Goal: Check status

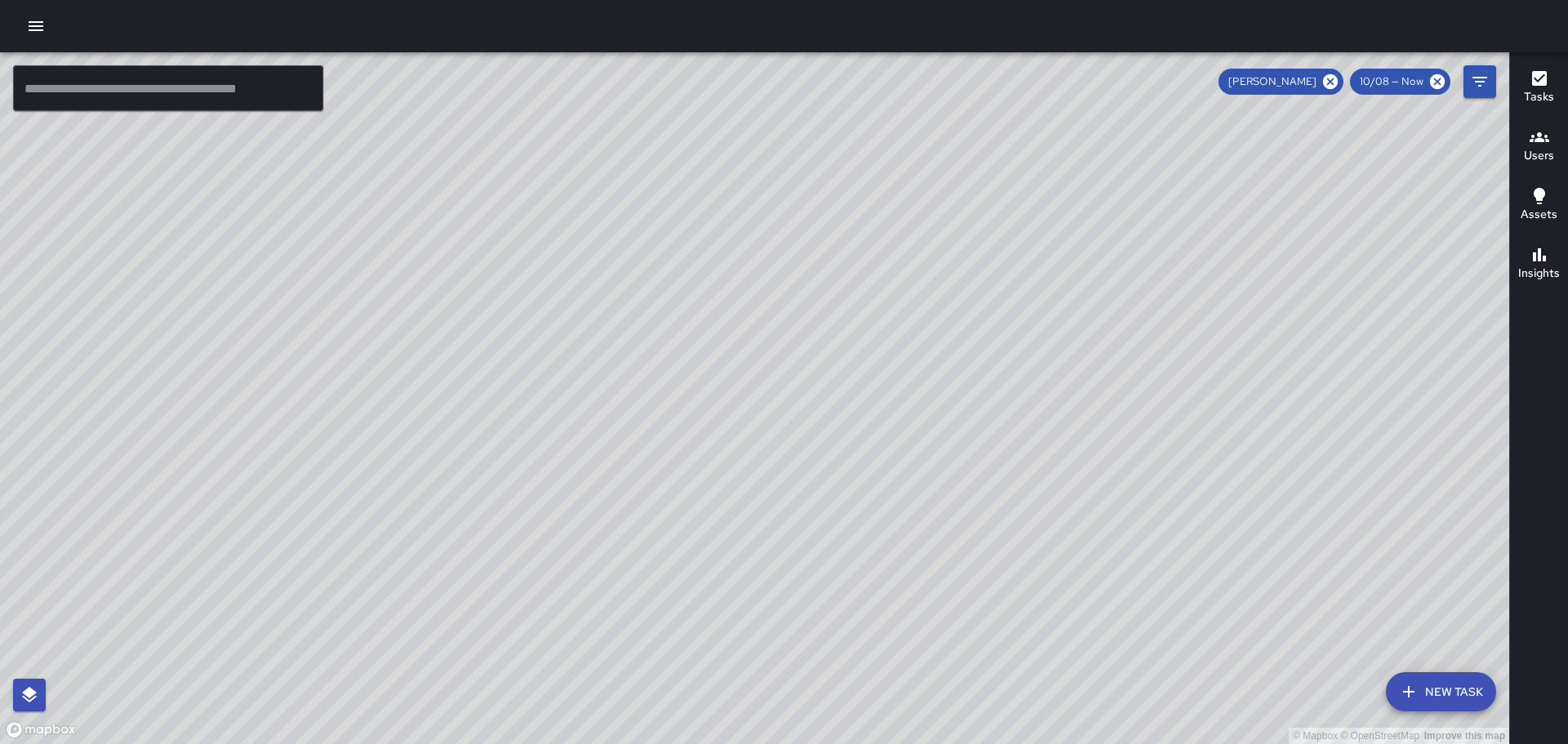
scroll to position [3105, 0]
click at [1547, 146] on icon "button" at bounding box center [1539, 137] width 20 height 20
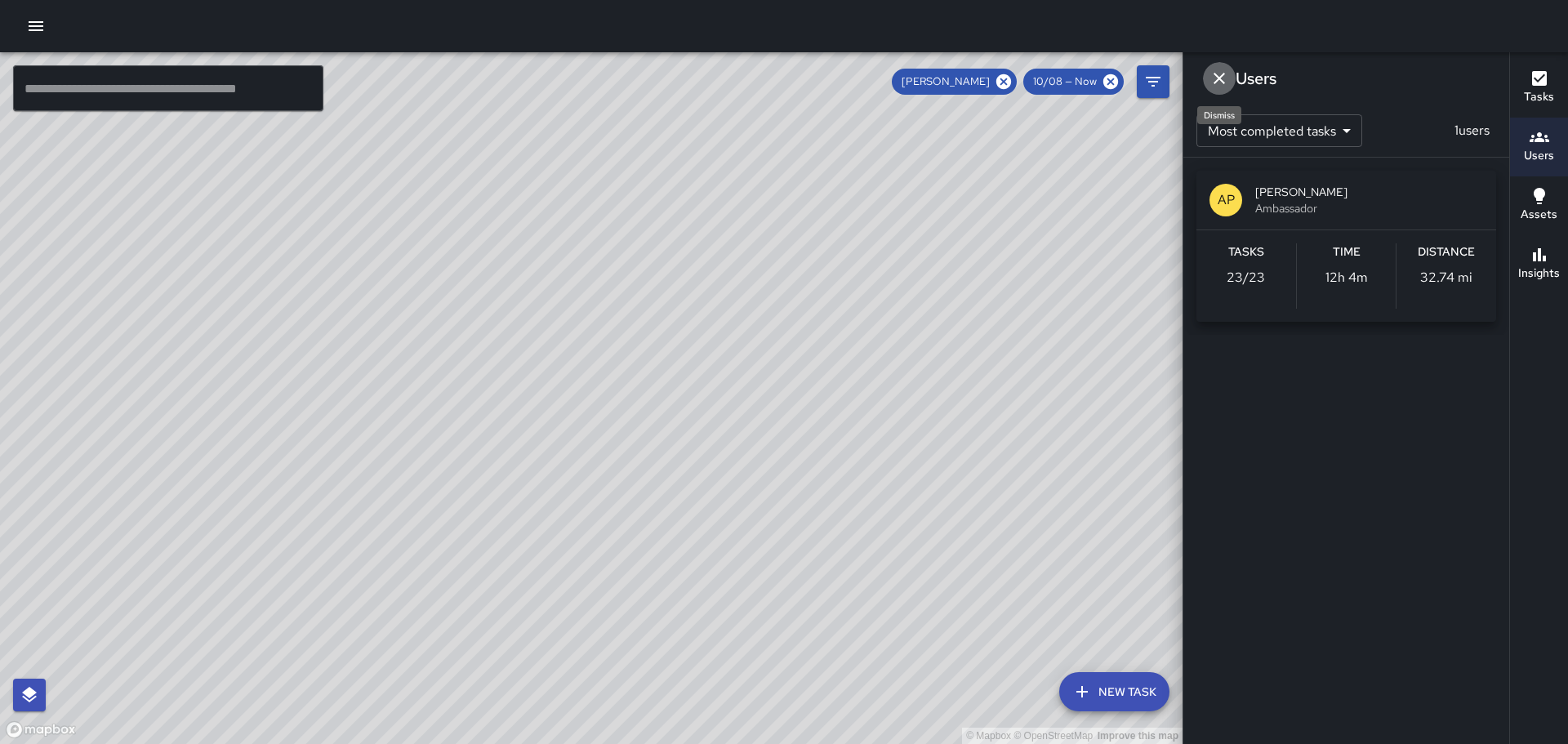
drag, startPoint x: 1217, startPoint y: 71, endPoint x: 1194, endPoint y: 77, distance: 23.8
click at [1215, 75] on icon "Dismiss" at bounding box center [1219, 78] width 20 height 20
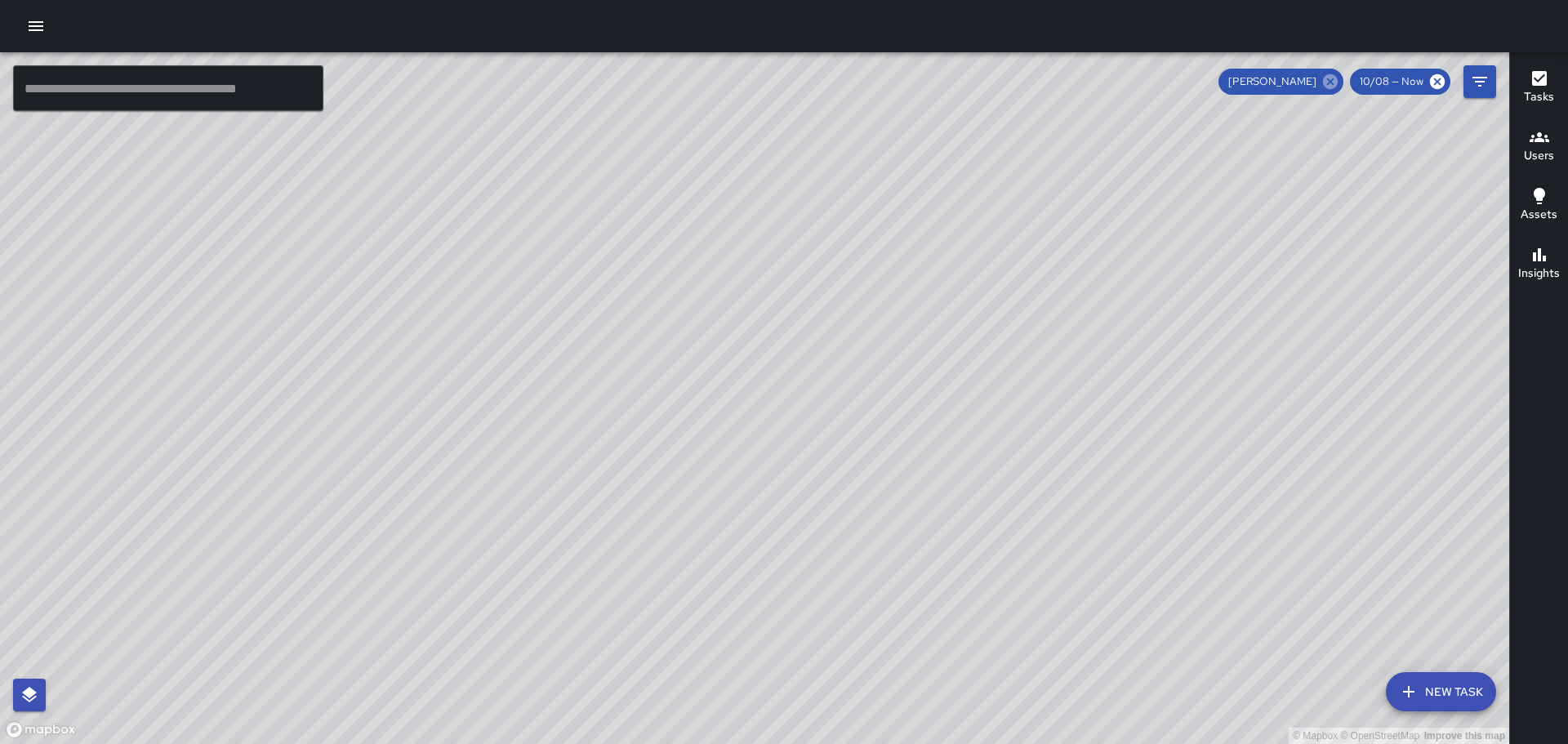
click at [1332, 83] on icon at bounding box center [1330, 81] width 18 height 18
click at [1549, 139] on icon "button" at bounding box center [1539, 137] width 20 height 20
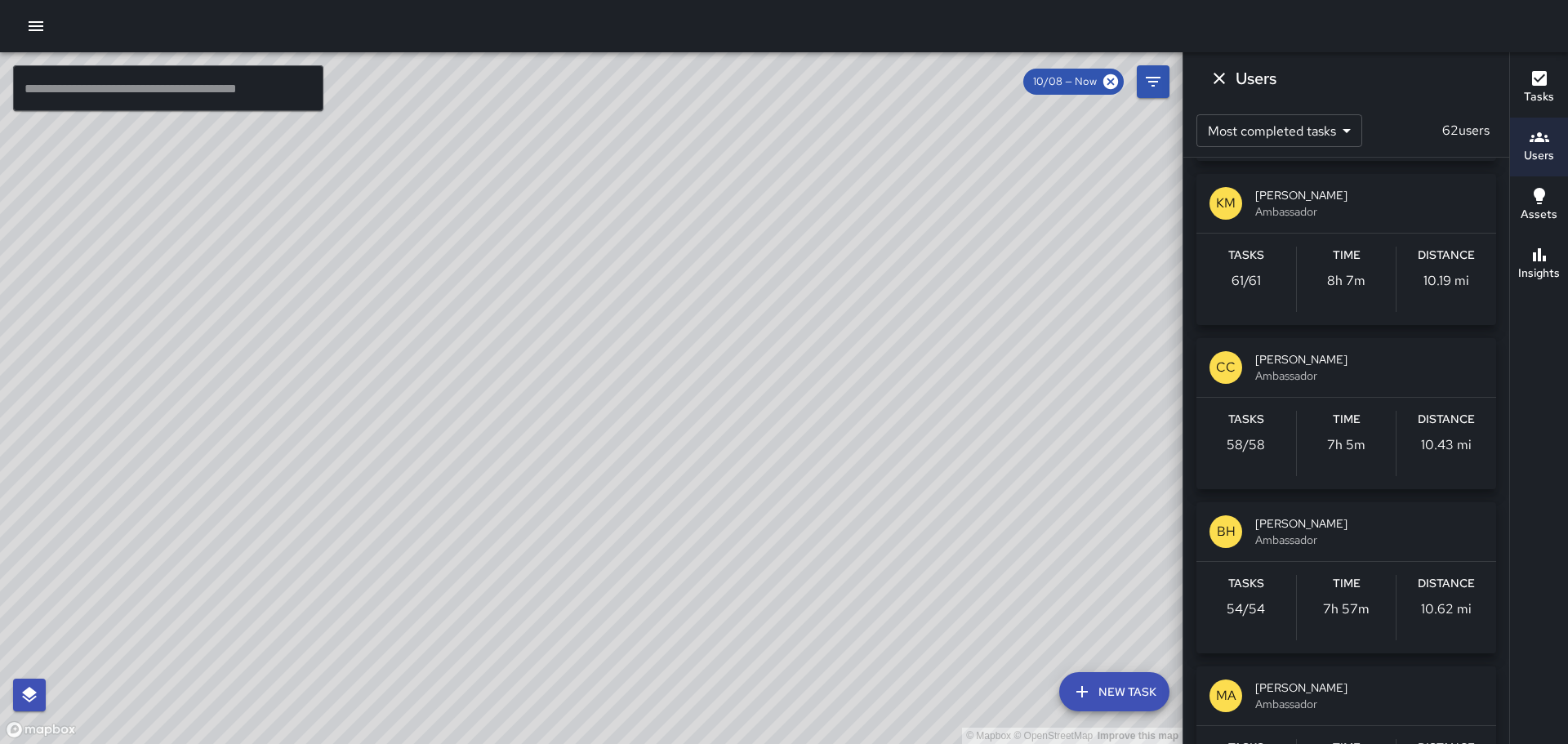
scroll to position [735, 0]
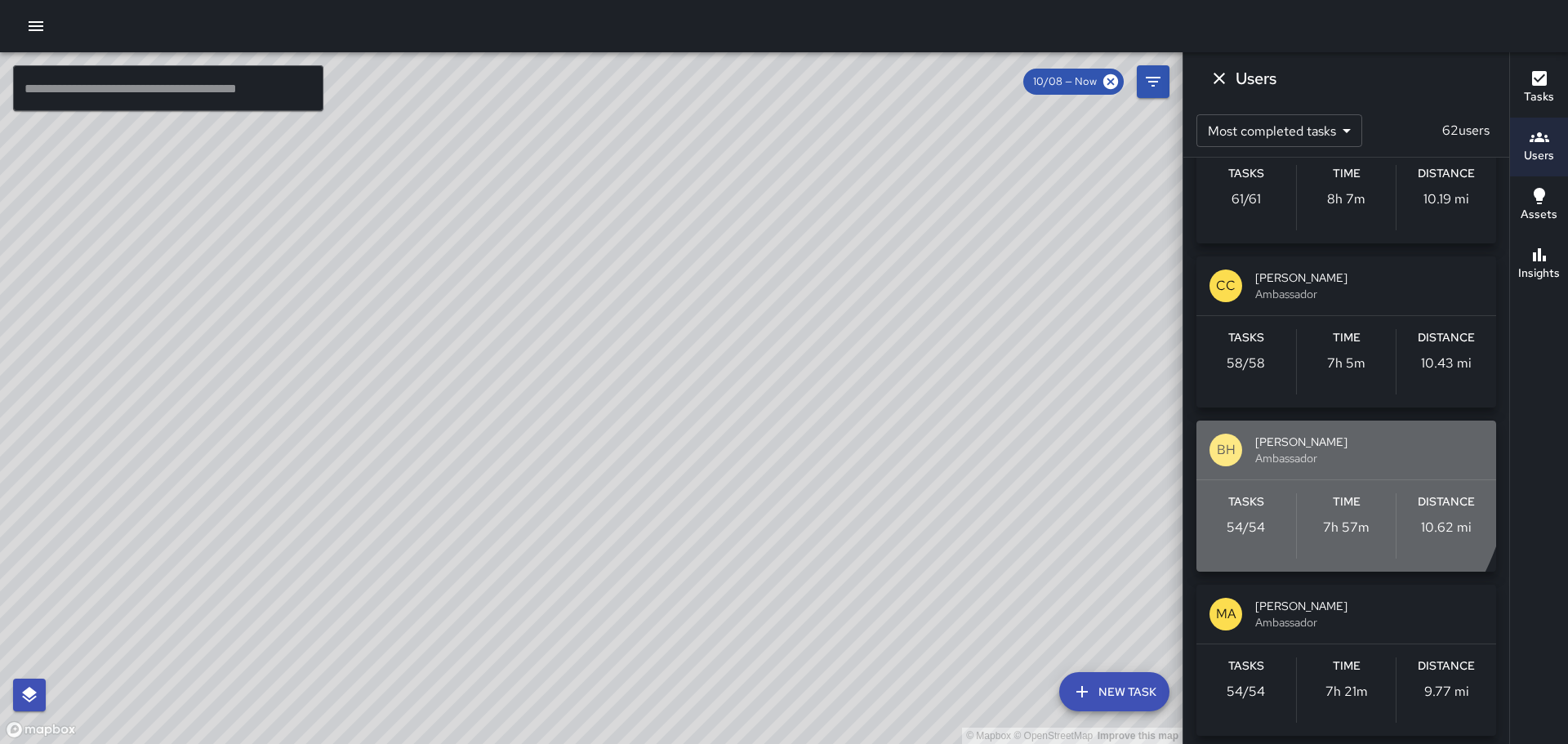
click at [1235, 450] on p "BH" at bounding box center [1227, 450] width 19 height 20
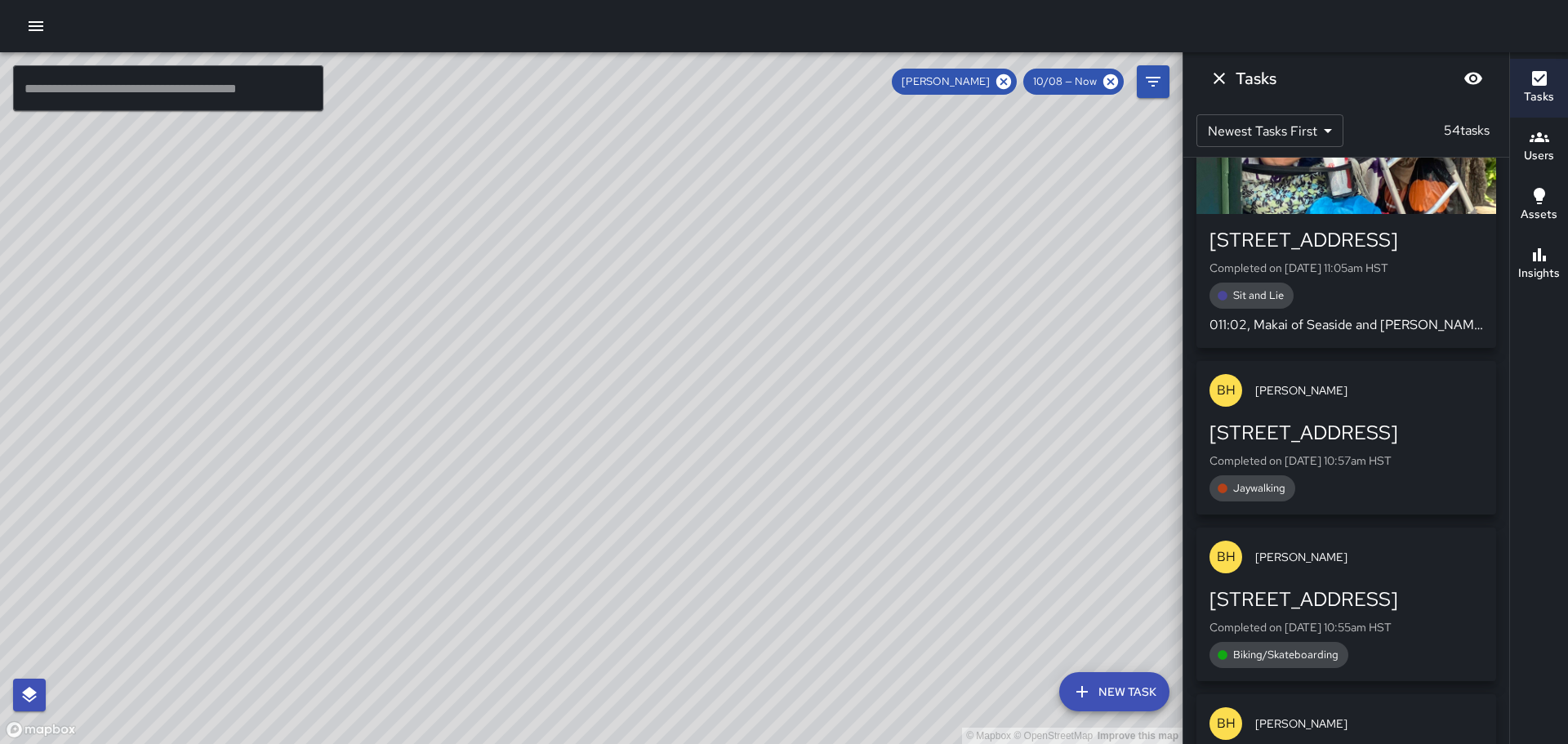
click at [703, 333] on div "© Mapbox © OpenStreetMap Improve this map" at bounding box center [591, 398] width 1183 height 692
drag, startPoint x: 440, startPoint y: 417, endPoint x: 633, endPoint y: 350, distance: 204.3
click at [633, 350] on div "© Mapbox © OpenStreetMap Improve this map" at bounding box center [591, 398] width 1183 height 692
drag, startPoint x: 649, startPoint y: 328, endPoint x: 700, endPoint y: -66, distance: 397.3
click at [700, 0] on html "© Mapbox © OpenStreetMap Improve this map ​ New Task [PERSON_NAME] 10/08 — Now …" at bounding box center [784, 372] width 1568 height 744
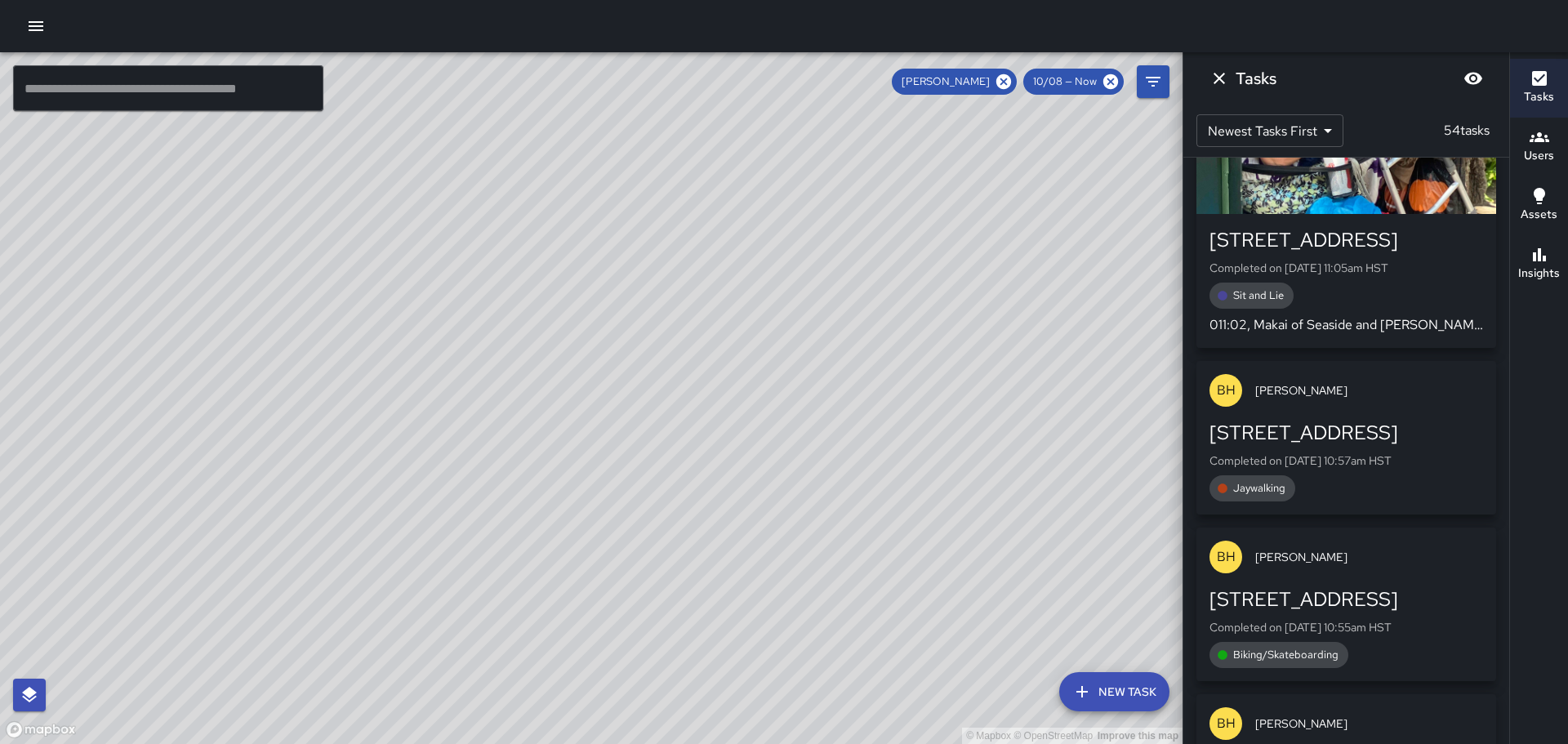
drag, startPoint x: 990, startPoint y: 437, endPoint x: 807, endPoint y: 160, distance: 332.0
click at [808, 162] on div "© Mapbox © OpenStreetMap Improve this map" at bounding box center [591, 398] width 1183 height 692
drag, startPoint x: 956, startPoint y: 512, endPoint x: 893, endPoint y: 415, distance: 115.7
click at [893, 416] on div "© Mapbox © OpenStreetMap Improve this map" at bounding box center [591, 398] width 1183 height 692
drag, startPoint x: 761, startPoint y: 245, endPoint x: 771, endPoint y: 347, distance: 102.5
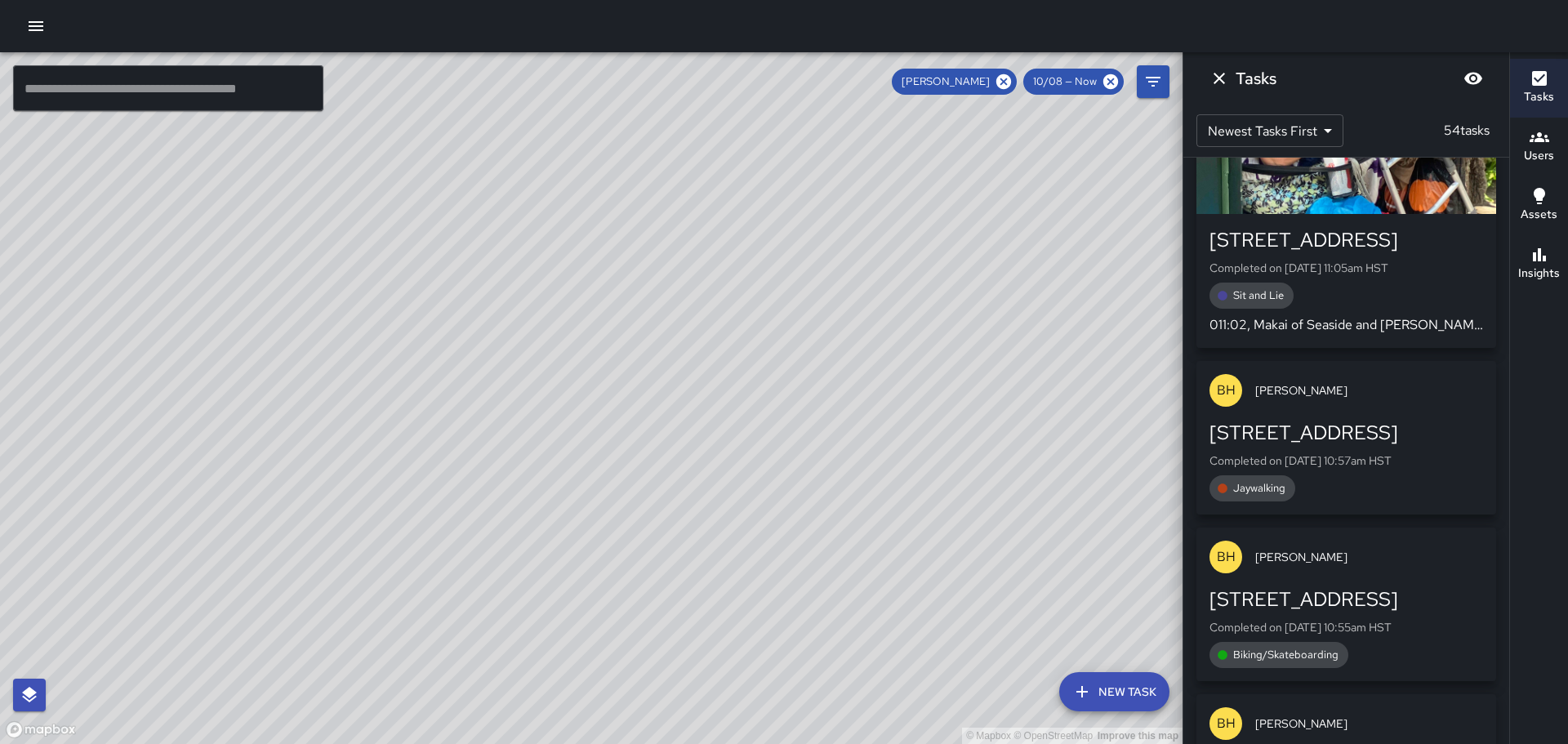
click at [778, 381] on div "© Mapbox © OpenStreetMap Improve this map" at bounding box center [591, 398] width 1183 height 692
drag, startPoint x: 771, startPoint y: 238, endPoint x: 813, endPoint y: 380, distance: 148.1
click at [809, 398] on div "© Mapbox © OpenStreetMap Improve this map" at bounding box center [591, 398] width 1183 height 692
drag, startPoint x: 797, startPoint y: 236, endPoint x: 799, endPoint y: 378, distance: 142.0
click at [803, 386] on div "© Mapbox © OpenStreetMap Improve this map" at bounding box center [591, 398] width 1183 height 692
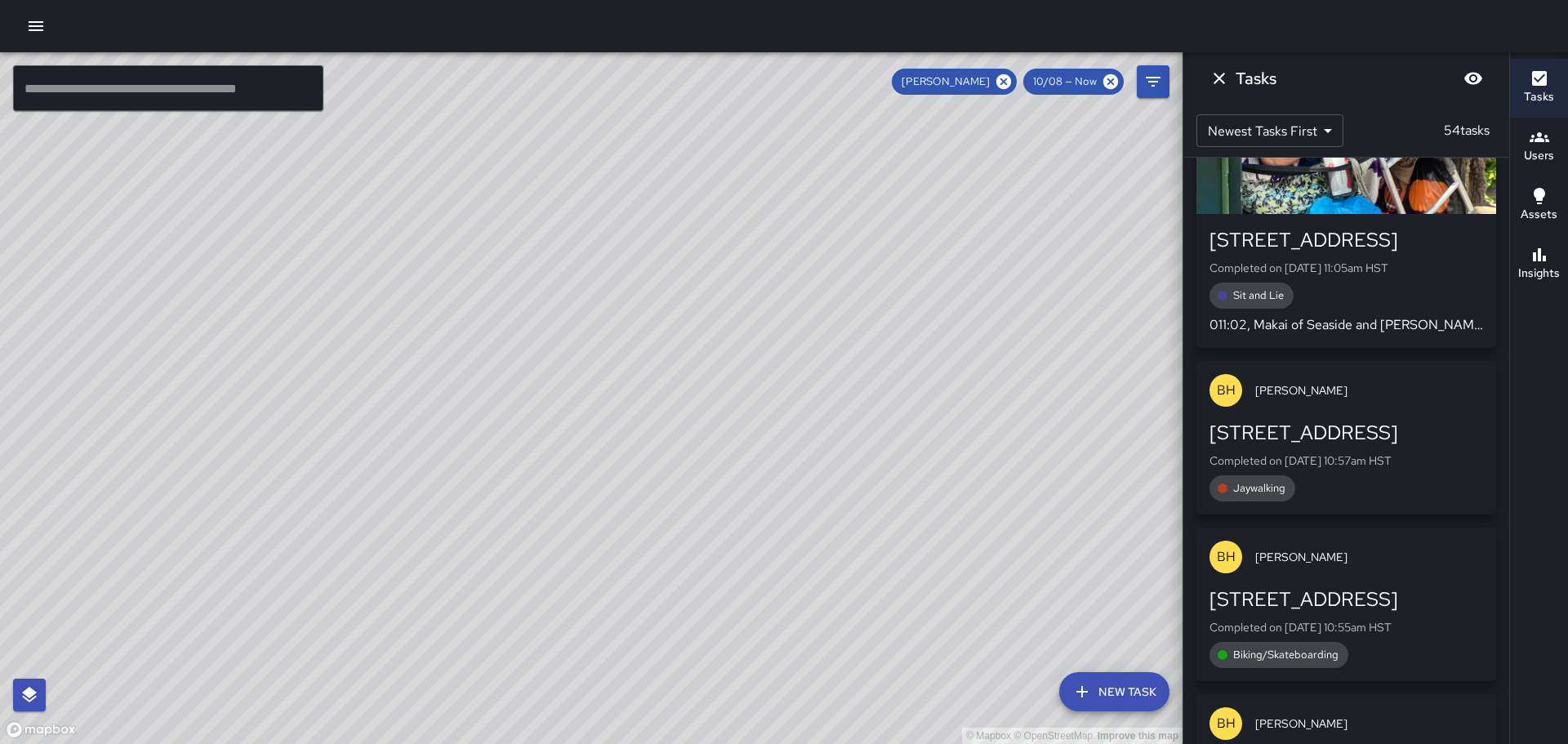
drag, startPoint x: 945, startPoint y: 503, endPoint x: 878, endPoint y: 359, distance: 158.8
click at [886, 364] on div "© Mapbox © OpenStreetMap Improve this map" at bounding box center [591, 398] width 1183 height 692
drag, startPoint x: 858, startPoint y: 292, endPoint x: 861, endPoint y: 253, distance: 39.1
click at [893, 462] on div "© Mapbox © OpenStreetMap Improve this map" at bounding box center [591, 398] width 1183 height 692
drag, startPoint x: 821, startPoint y: 198, endPoint x: 792, endPoint y: 324, distance: 129.3
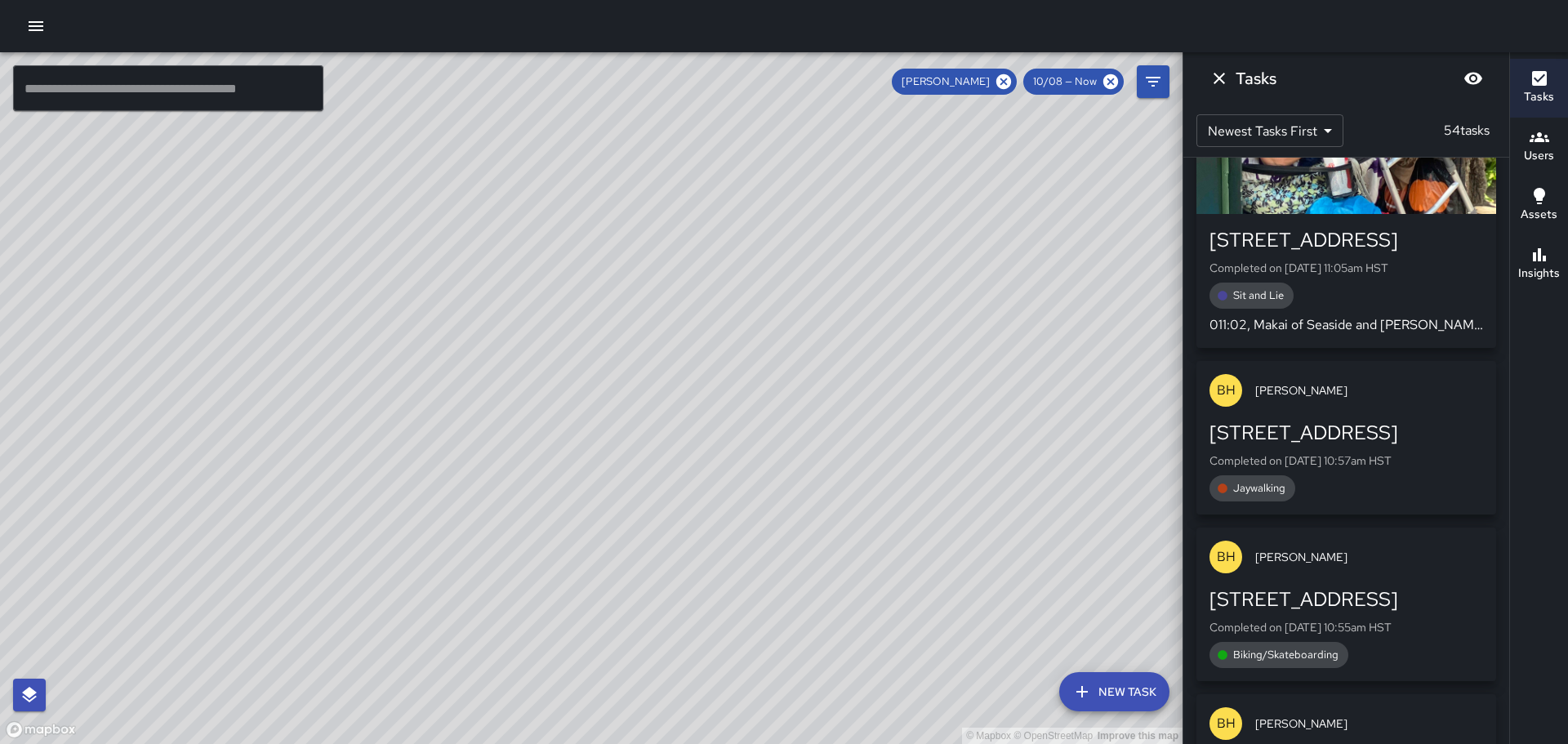
click at [861, 435] on div "© Mapbox © OpenStreetMap Improve this map" at bounding box center [591, 398] width 1183 height 692
drag, startPoint x: 784, startPoint y: 320, endPoint x: 867, endPoint y: 400, distance: 115.3
click at [865, 406] on div "© Mapbox © OpenStreetMap Improve this map" at bounding box center [591, 398] width 1183 height 692
drag, startPoint x: 737, startPoint y: 270, endPoint x: 842, endPoint y: 465, distance: 221.5
click at [842, 465] on div "© Mapbox © OpenStreetMap Improve this map" at bounding box center [591, 398] width 1183 height 692
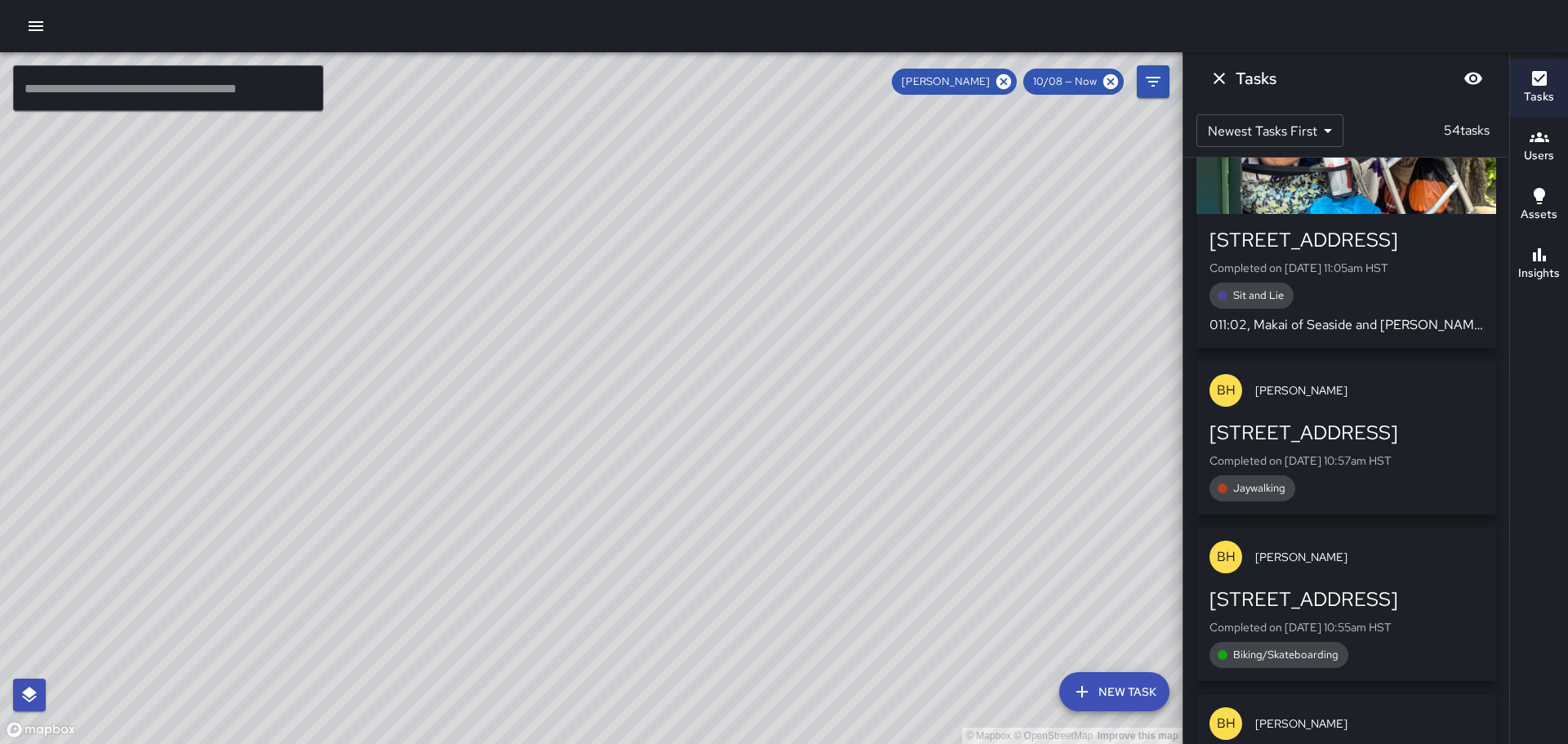
drag, startPoint x: 693, startPoint y: 301, endPoint x: 745, endPoint y: 286, distance: 54.1
click at [745, 286] on div "© Mapbox © OpenStreetMap Improve this map" at bounding box center [591, 398] width 1183 height 692
drag, startPoint x: 810, startPoint y: 407, endPoint x: 785, endPoint y: 277, distance: 132.4
click at [785, 277] on div "© Mapbox © OpenStreetMap Improve this map" at bounding box center [591, 398] width 1183 height 692
drag, startPoint x: 899, startPoint y: 418, endPoint x: 870, endPoint y: 307, distance: 114.7
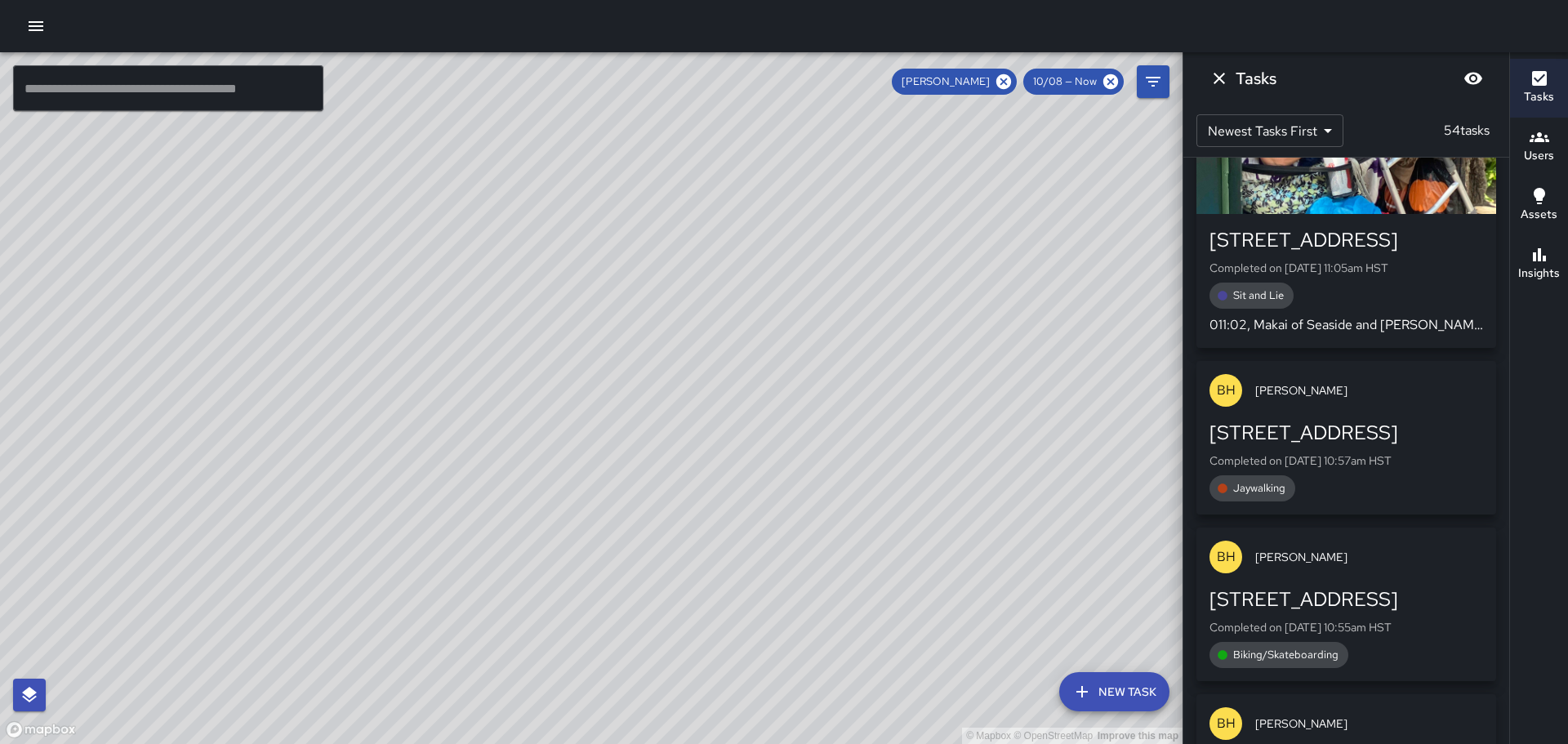
click at [870, 307] on div "© Mapbox © OpenStreetMap Improve this map" at bounding box center [591, 398] width 1183 height 692
drag, startPoint x: 1012, startPoint y: 500, endPoint x: 883, endPoint y: 289, distance: 247.3
click at [884, 290] on div "© Mapbox © OpenStreetMap Improve this map" at bounding box center [591, 398] width 1183 height 692
drag, startPoint x: 1034, startPoint y: 499, endPoint x: 931, endPoint y: 284, distance: 238.4
click at [931, 284] on div "© Mapbox © OpenStreetMap Improve this map" at bounding box center [591, 398] width 1183 height 692
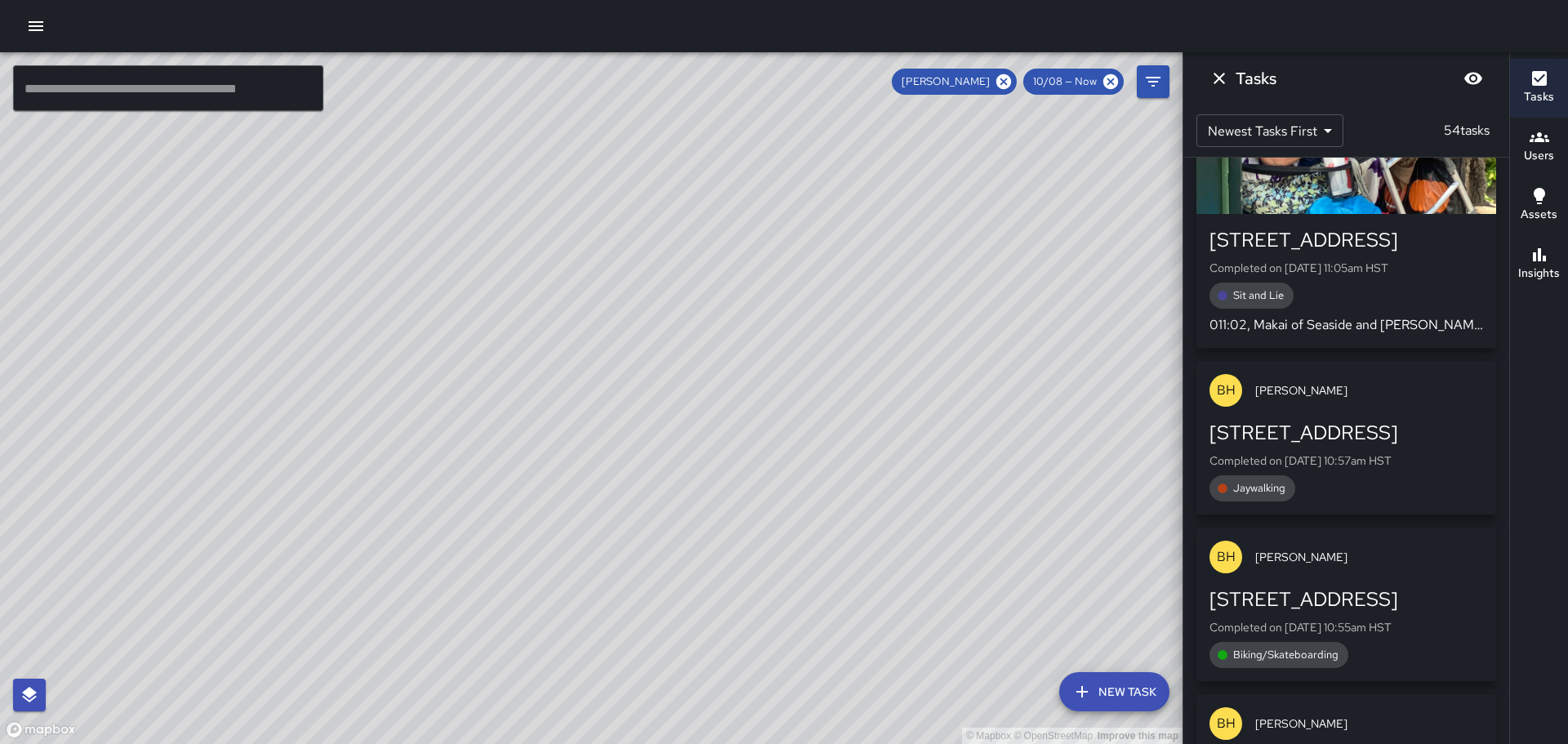
drag, startPoint x: 931, startPoint y: 373, endPoint x: 958, endPoint y: 450, distance: 81.6
click at [958, 450] on div "© Mapbox © OpenStreetMap Improve this map" at bounding box center [591, 398] width 1183 height 692
drag, startPoint x: 859, startPoint y: 346, endPoint x: 901, endPoint y: 456, distance: 117.7
click at [901, 460] on div "© Mapbox © OpenStreetMap Improve this map" at bounding box center [591, 398] width 1183 height 692
drag, startPoint x: 852, startPoint y: 357, endPoint x: 891, endPoint y: 408, distance: 64.2
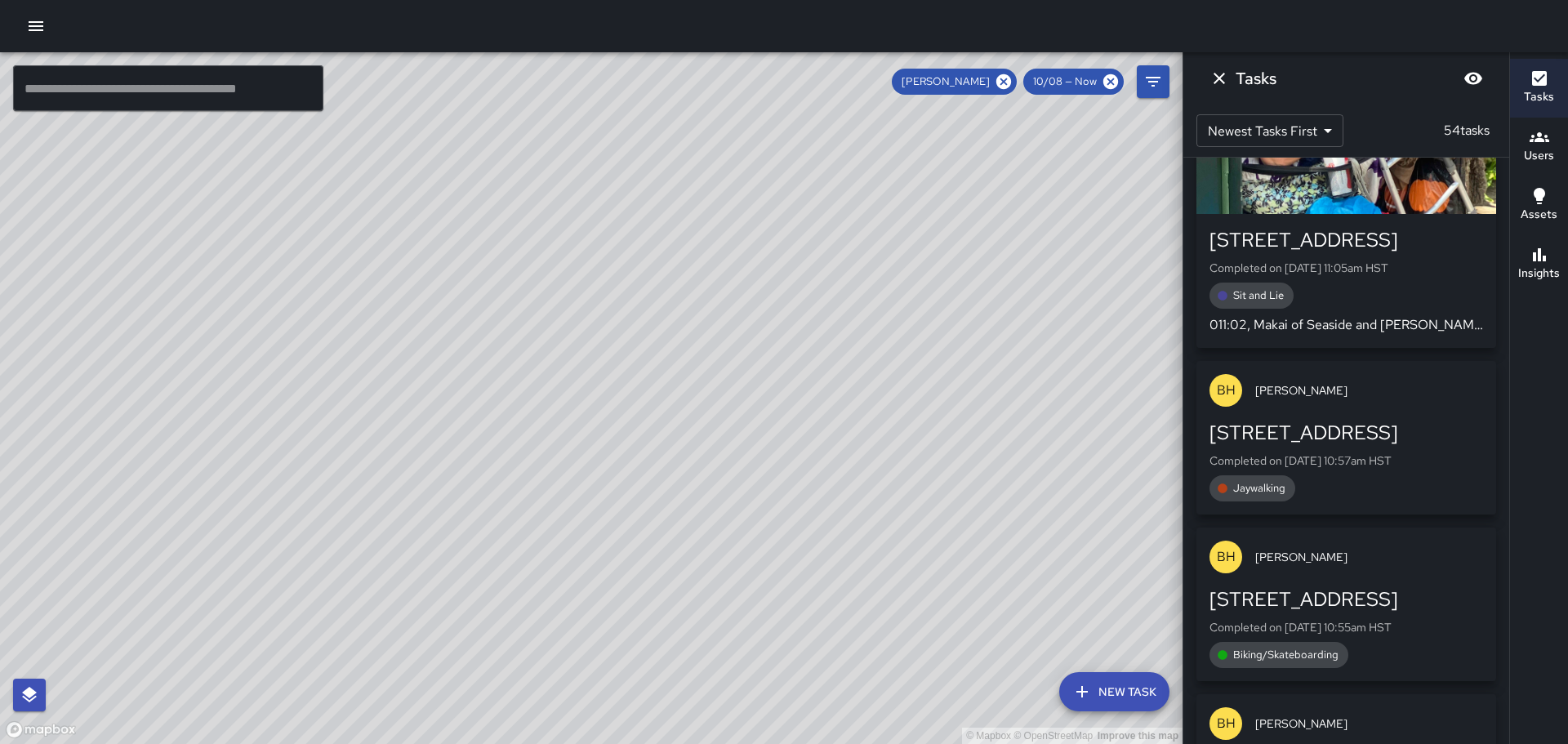
click at [891, 411] on div "© Mapbox © OpenStreetMap Improve this map" at bounding box center [591, 398] width 1183 height 692
drag, startPoint x: 776, startPoint y: 243, endPoint x: 898, endPoint y: 382, distance: 184.9
click at [898, 382] on div "© Mapbox © OpenStreetMap Improve this map" at bounding box center [591, 398] width 1183 height 692
drag, startPoint x: 834, startPoint y: 295, endPoint x: 849, endPoint y: 323, distance: 31.8
click at [849, 323] on div "© Mapbox © OpenStreetMap Improve this map" at bounding box center [591, 398] width 1183 height 692
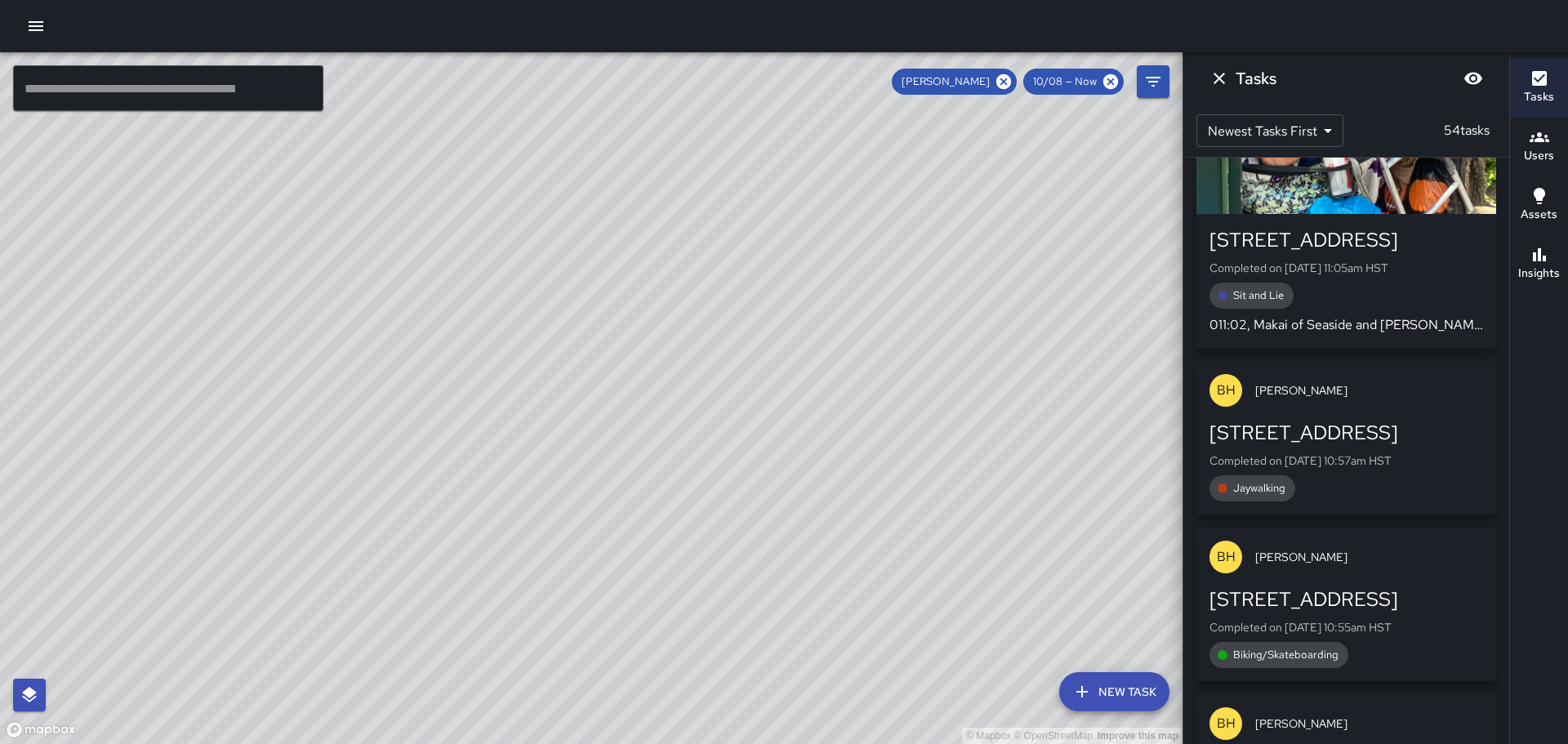
drag, startPoint x: 440, startPoint y: 301, endPoint x: 676, endPoint y: 367, distance: 245.1
click at [676, 367] on div "© Mapbox © OpenStreetMap Improve this map" at bounding box center [591, 398] width 1183 height 692
drag, startPoint x: 1375, startPoint y: 521, endPoint x: 1339, endPoint y: 368, distance: 157.2
drag, startPoint x: 1376, startPoint y: 526, endPoint x: 1354, endPoint y: 408, distance: 120.0
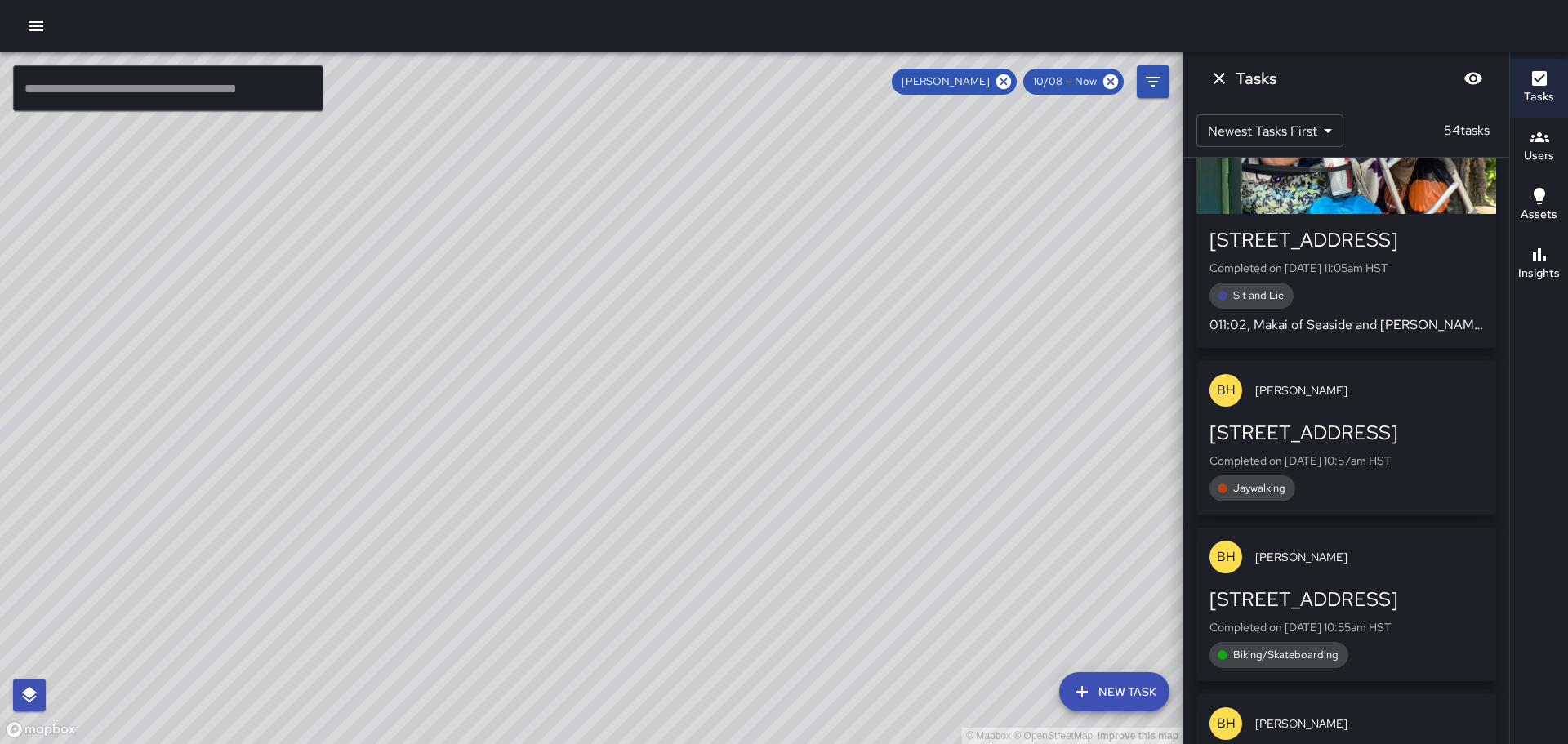
drag, startPoint x: 1307, startPoint y: 277, endPoint x: 1312, endPoint y: 318, distance: 41.3
drag, startPoint x: 1328, startPoint y: 472, endPoint x: 1364, endPoint y: 535, distance: 72.6
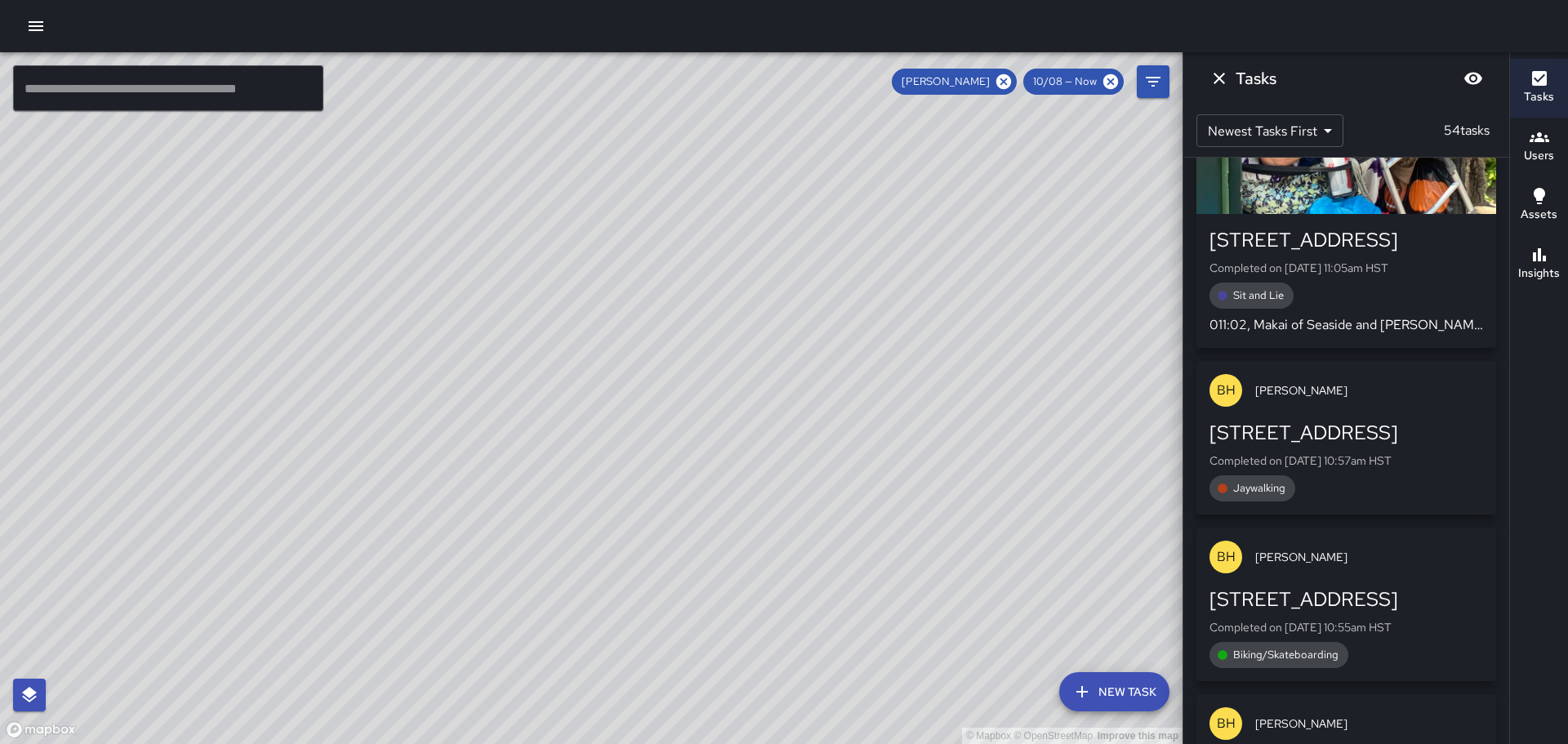
drag, startPoint x: 1388, startPoint y: 425, endPoint x: 1407, endPoint y: 413, distance: 22.5
click at [1389, 422] on div "[STREET_ADDRESS] Completed on [DATE] 10:57am HST Jaywalking" at bounding box center [1346, 467] width 300 height 94
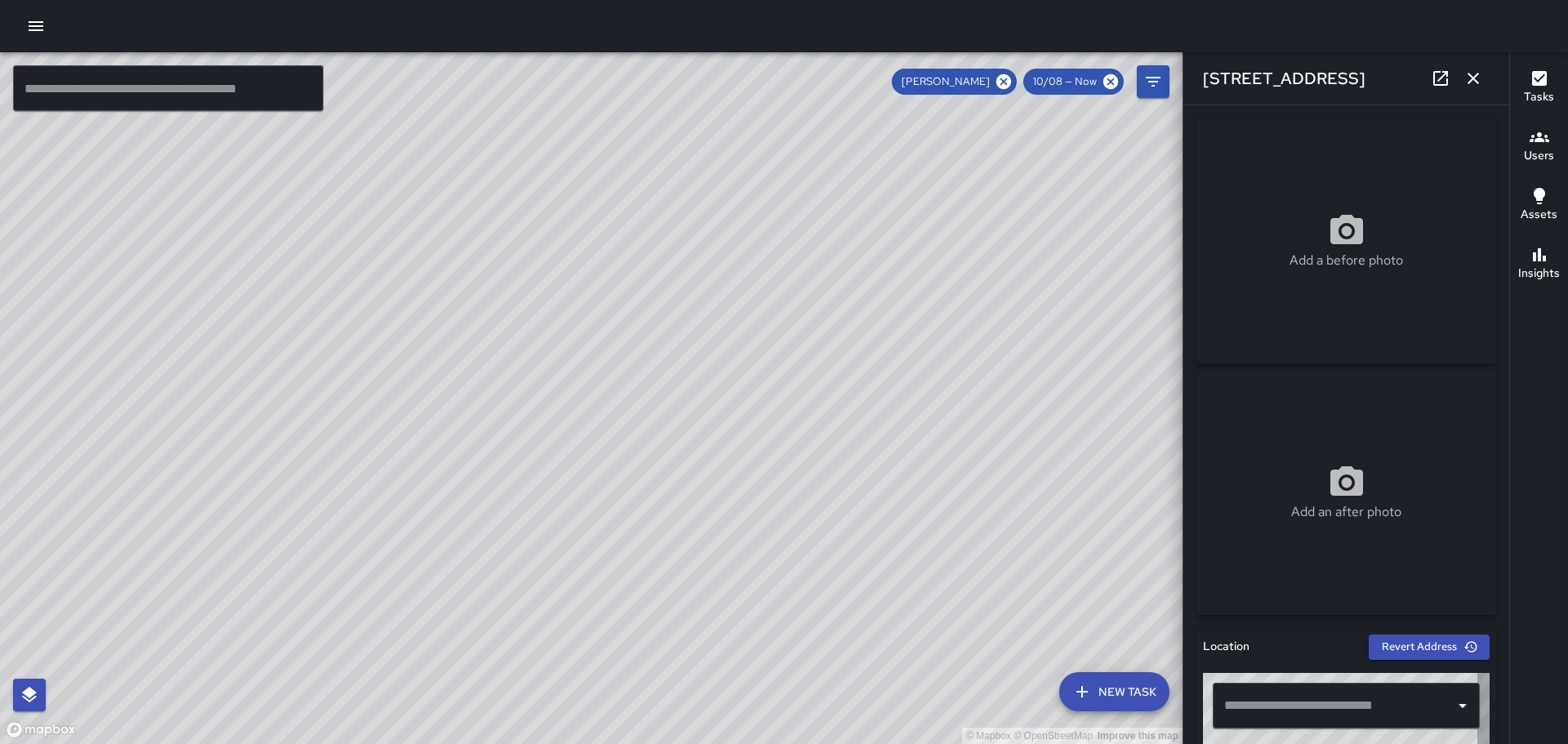
type input "**********"
click at [1473, 73] on icon "button" at bounding box center [1473, 78] width 20 height 20
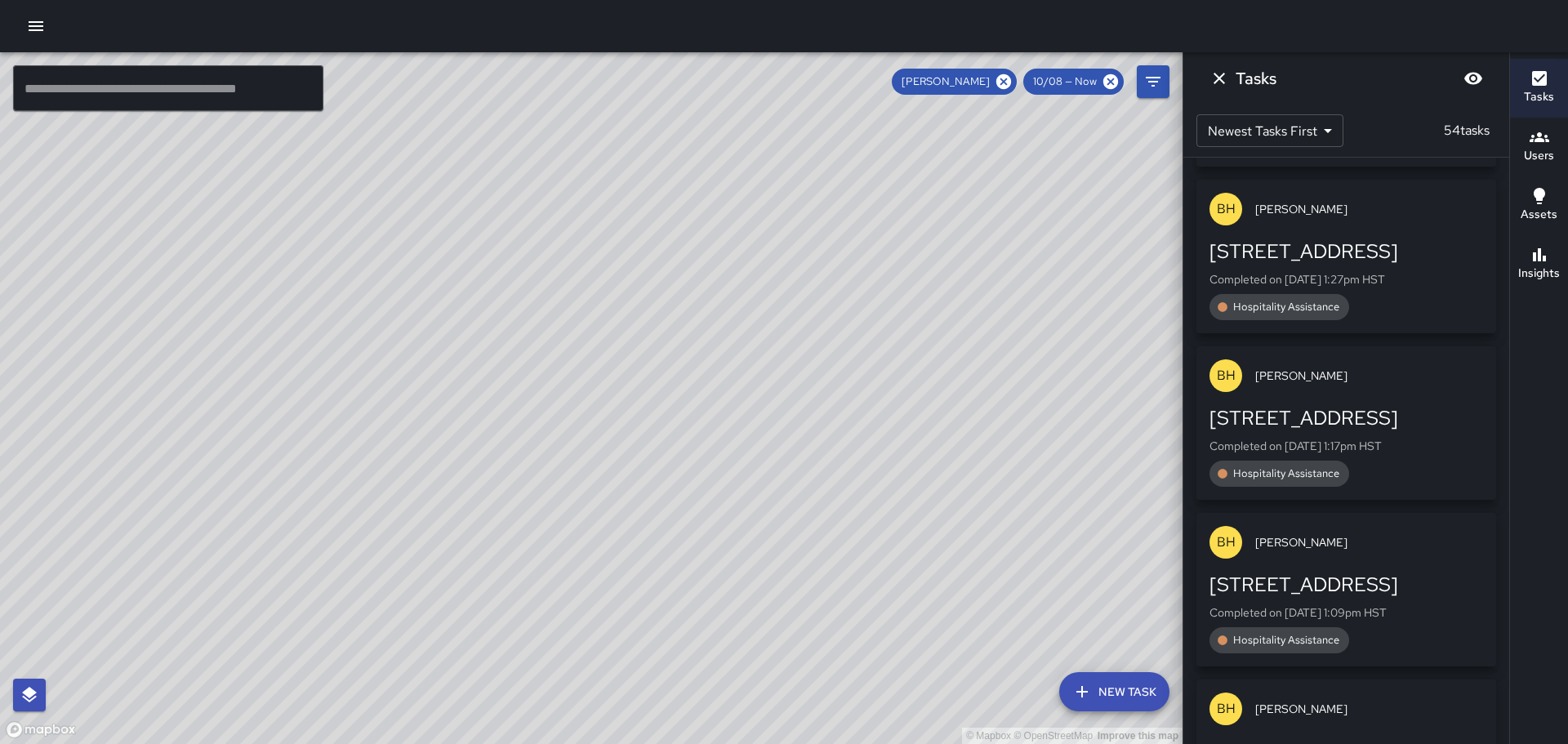
scroll to position [817, 0]
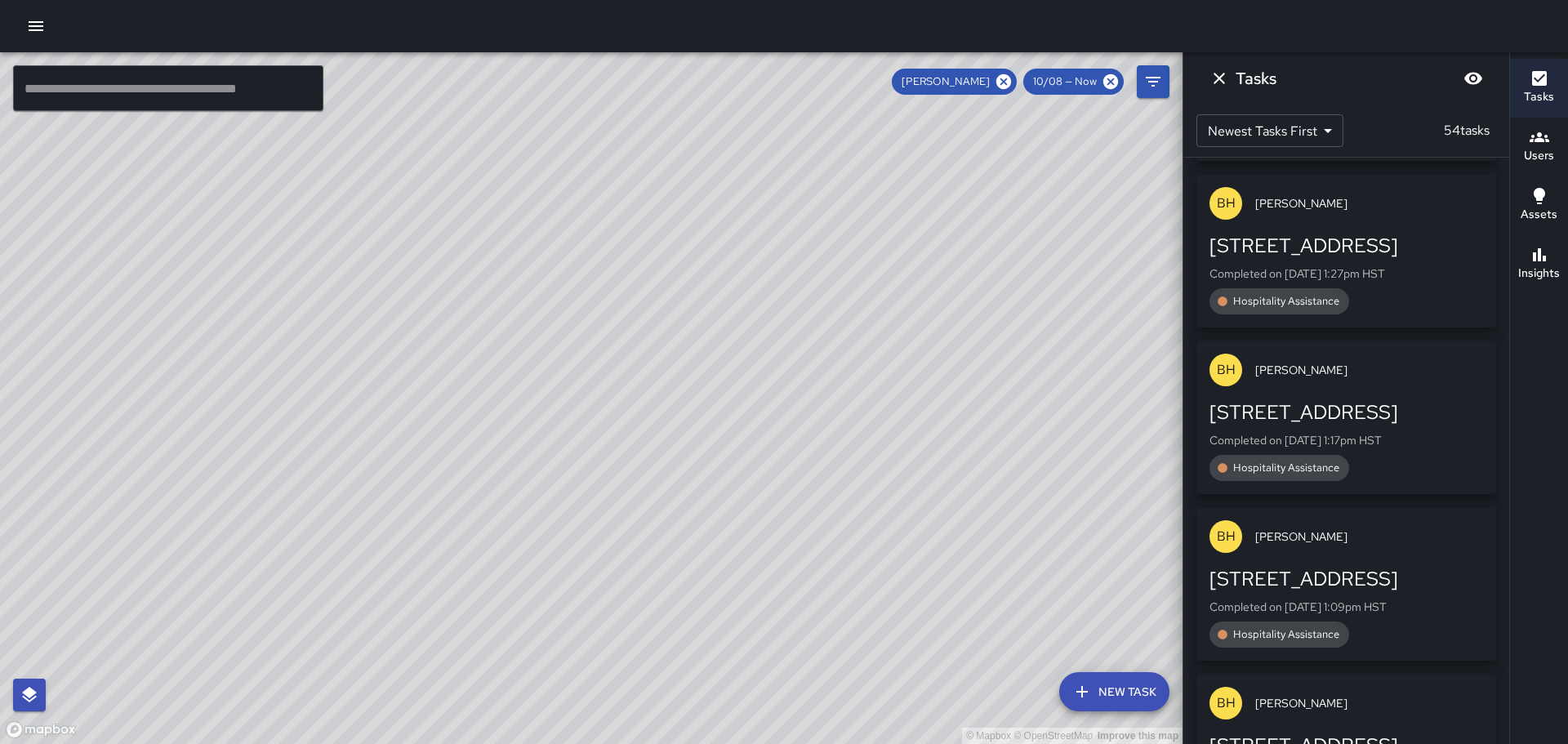
click at [1539, 265] on h6 "Insights" at bounding box center [1539, 274] width 42 height 18
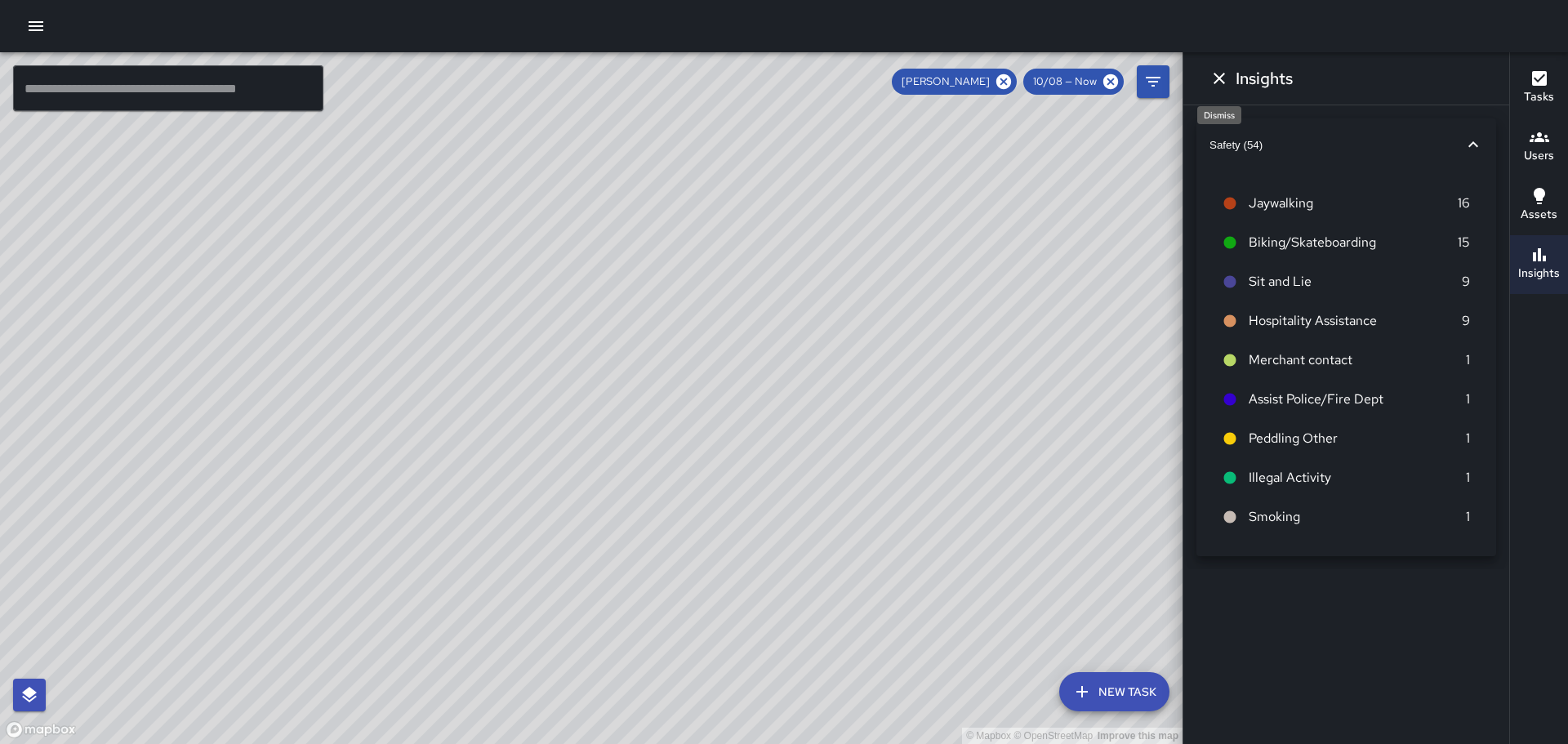
click at [1222, 79] on icon "Dismiss" at bounding box center [1219, 78] width 20 height 20
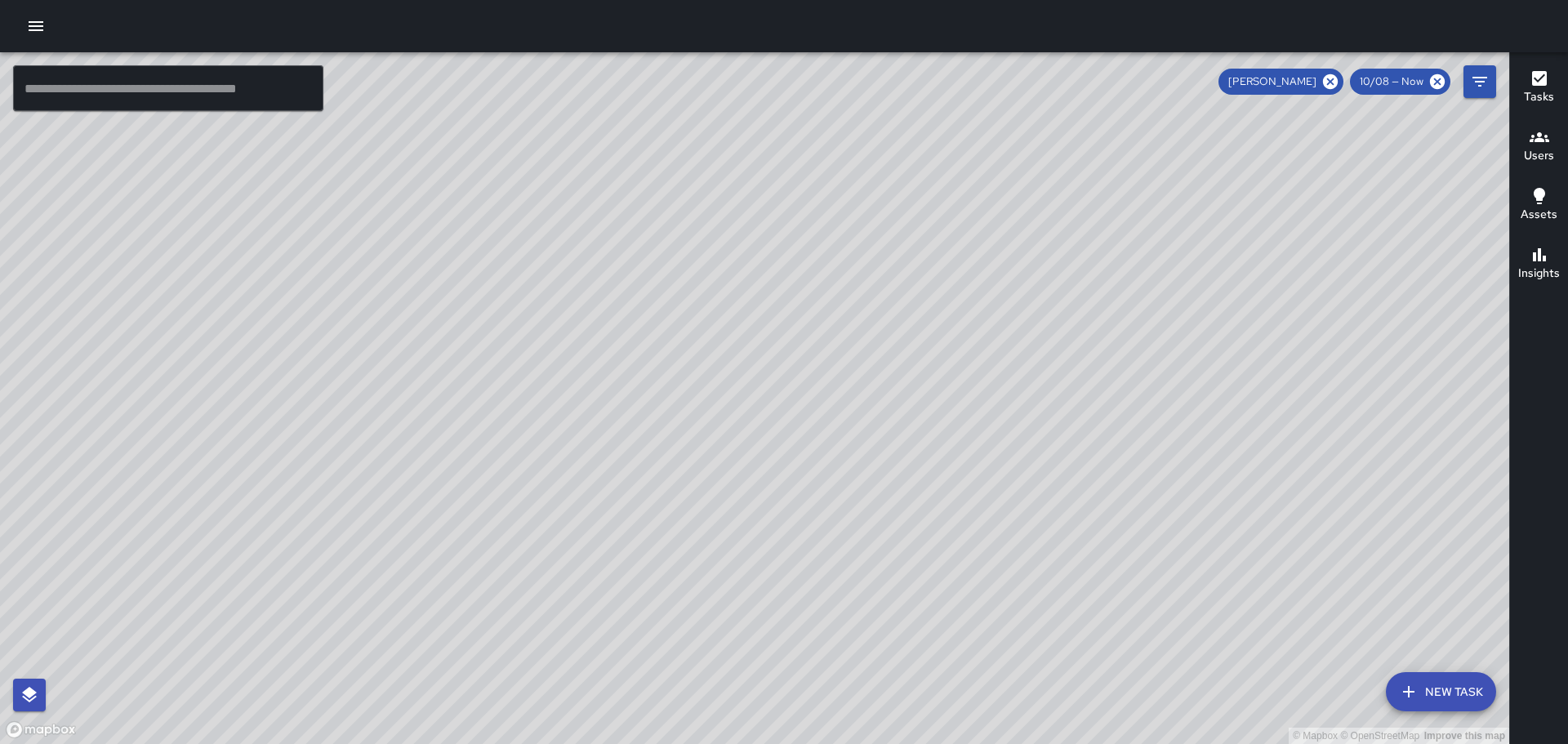
drag, startPoint x: 769, startPoint y: 288, endPoint x: 942, endPoint y: 301, distance: 173.5
click at [942, 301] on div "© Mapbox © OpenStreetMap Improve this map" at bounding box center [754, 398] width 1509 height 692
drag, startPoint x: 1006, startPoint y: 367, endPoint x: 888, endPoint y: 339, distance: 121.3
click at [1038, 413] on div "© Mapbox © OpenStreetMap Improve this map" at bounding box center [754, 398] width 1509 height 692
drag, startPoint x: 827, startPoint y: 304, endPoint x: 880, endPoint y: 420, distance: 127.5
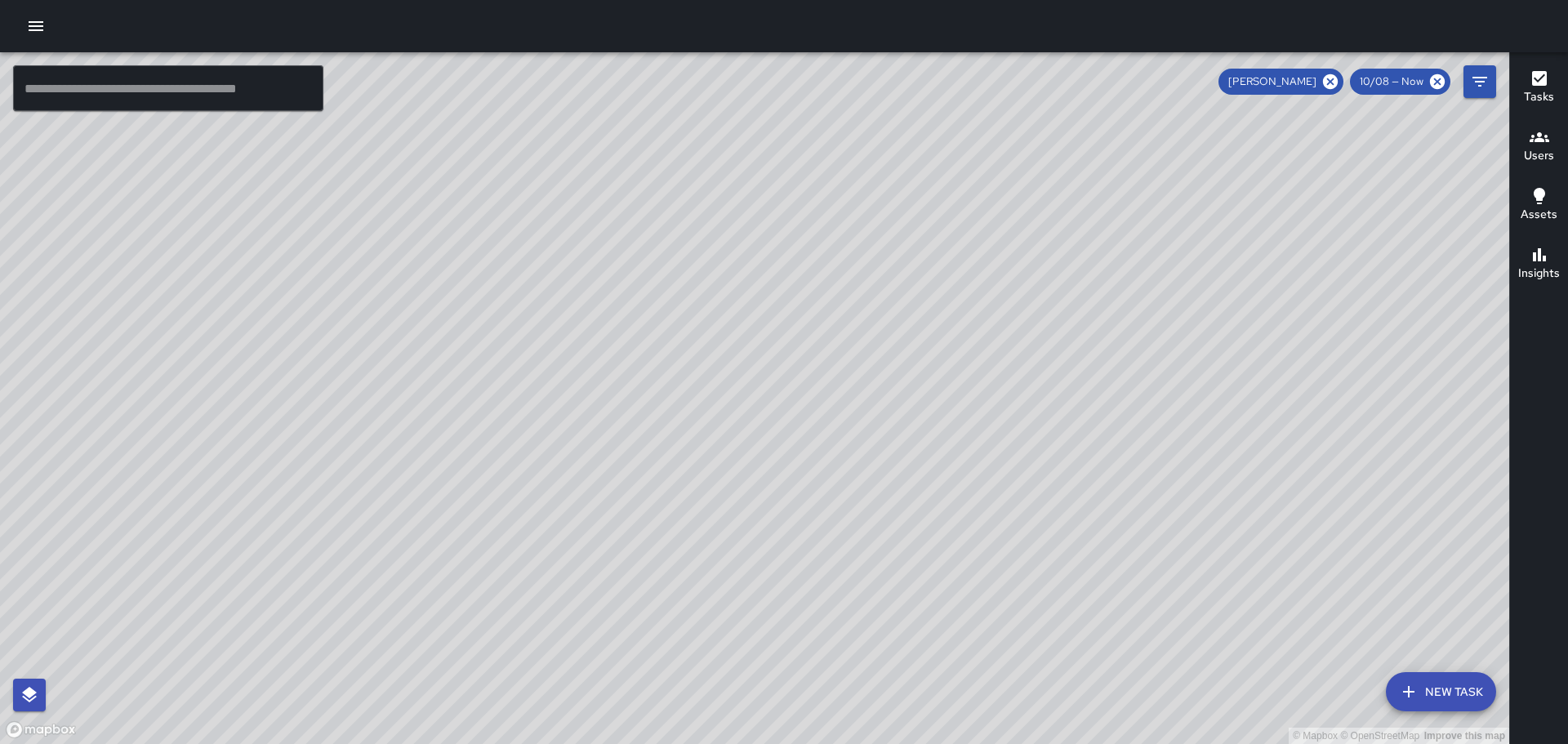
click at [903, 456] on div "© Mapbox © OpenStreetMap Improve this map" at bounding box center [754, 398] width 1509 height 692
drag, startPoint x: 411, startPoint y: 346, endPoint x: 647, endPoint y: 385, distance: 239.2
click at [647, 385] on div "© Mapbox © OpenStreetMap Improve this map" at bounding box center [754, 398] width 1509 height 692
drag, startPoint x: 829, startPoint y: 527, endPoint x: 765, endPoint y: 297, distance: 238.7
click at [766, 314] on div "© Mapbox © OpenStreetMap Improve this map" at bounding box center [754, 398] width 1509 height 692
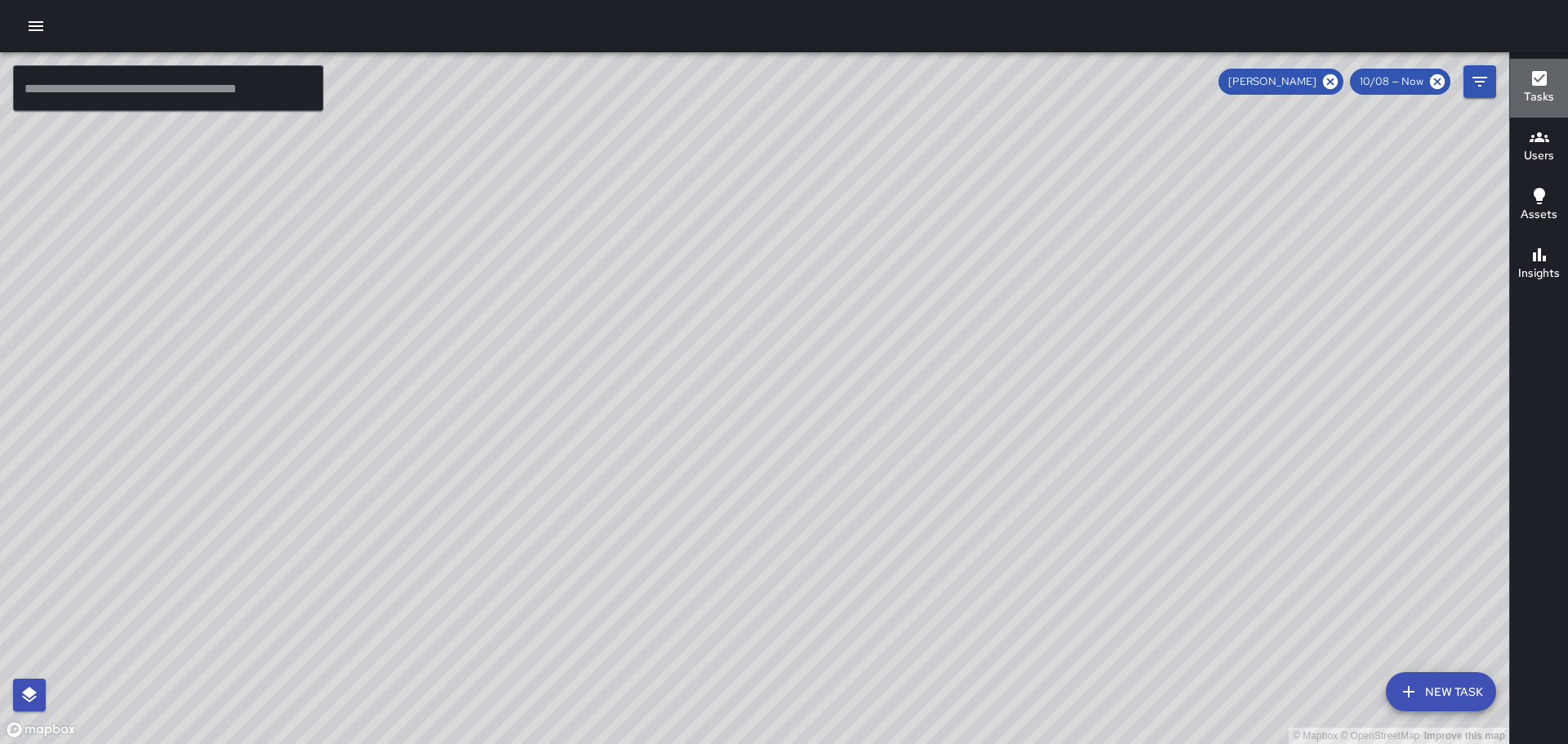
click at [1539, 78] on icon "button" at bounding box center [1539, 78] width 15 height 15
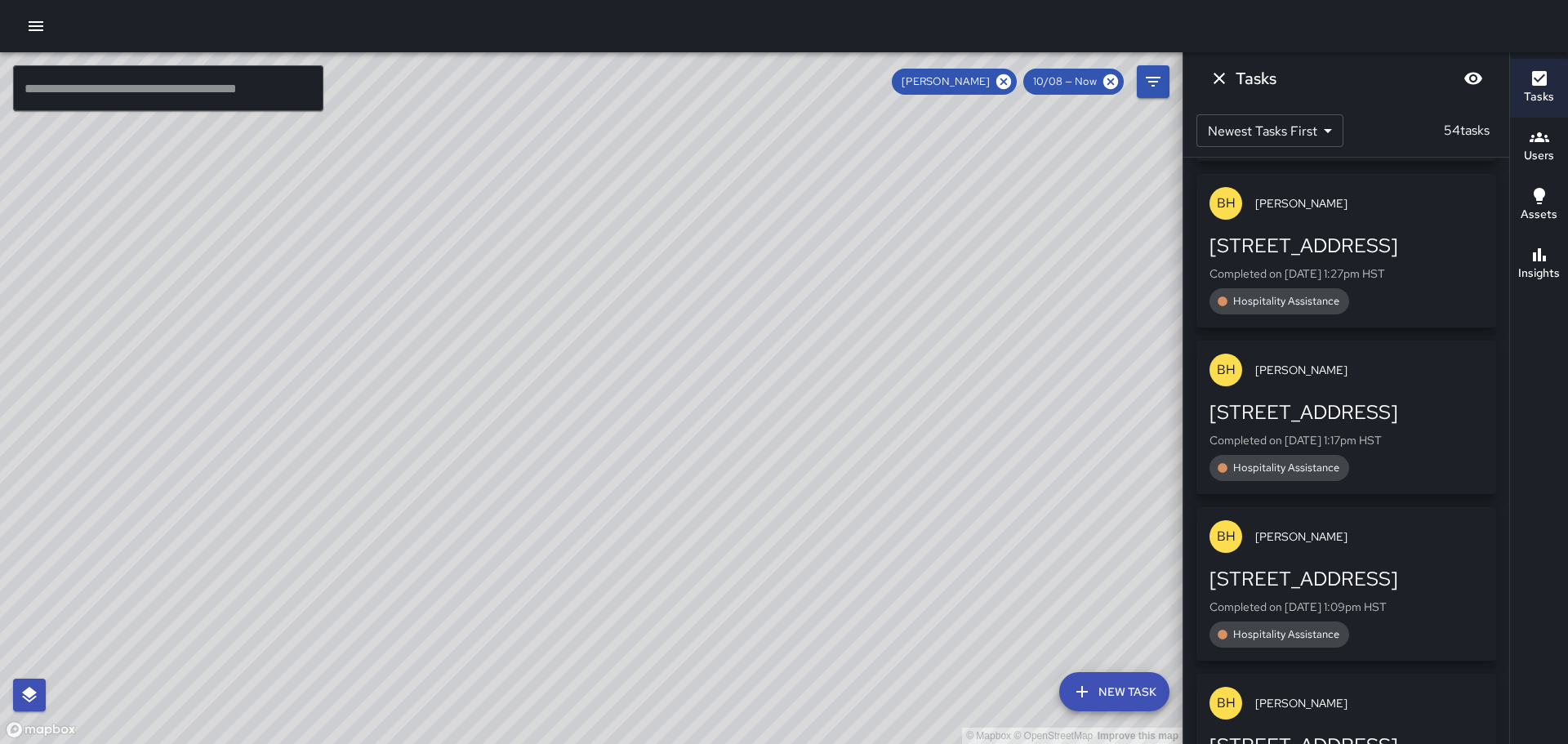
drag, startPoint x: 634, startPoint y: 377, endPoint x: 987, endPoint y: 317, distance: 358.1
click at [980, 317] on div "© Mapbox © OpenStreetMap Improve this map" at bounding box center [591, 398] width 1183 height 692
drag, startPoint x: 1218, startPoint y: 79, endPoint x: 1199, endPoint y: 87, distance: 20.6
click at [1218, 84] on icon "Dismiss" at bounding box center [1219, 78] width 20 height 20
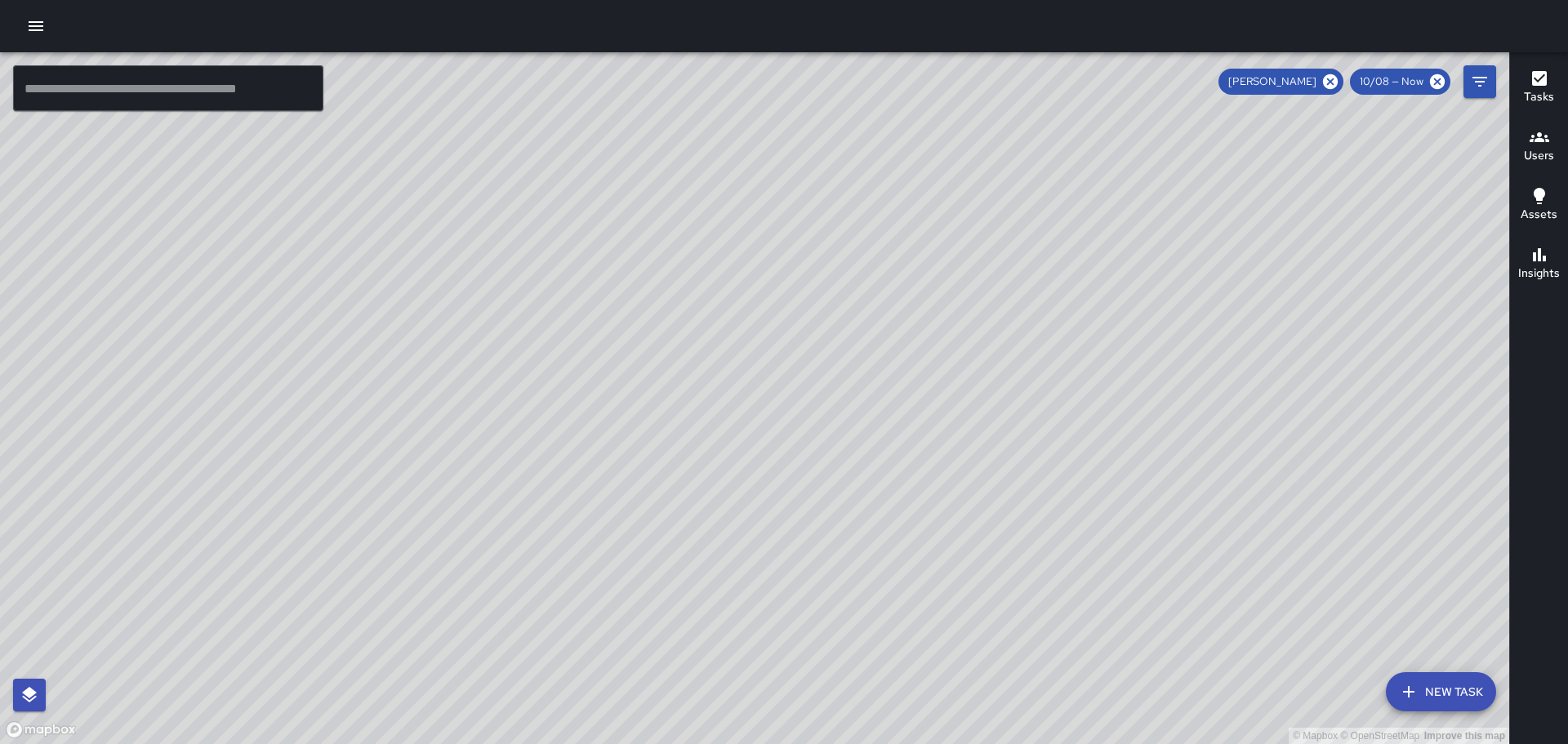
drag, startPoint x: 939, startPoint y: 337, endPoint x: 779, endPoint y: 325, distance: 160.4
click at [935, 365] on div "© Mapbox © OpenStreetMap Improve this map BH [PERSON_NAME] Ambassador Tasks 54 …" at bounding box center [754, 398] width 1509 height 692
drag, startPoint x: 1140, startPoint y: 368, endPoint x: 984, endPoint y: 309, distance: 166.8
click at [1002, 319] on div "© Mapbox © OpenStreetMap Improve this map" at bounding box center [754, 398] width 1509 height 692
drag, startPoint x: 1102, startPoint y: 481, endPoint x: 1032, endPoint y: 398, distance: 108.6
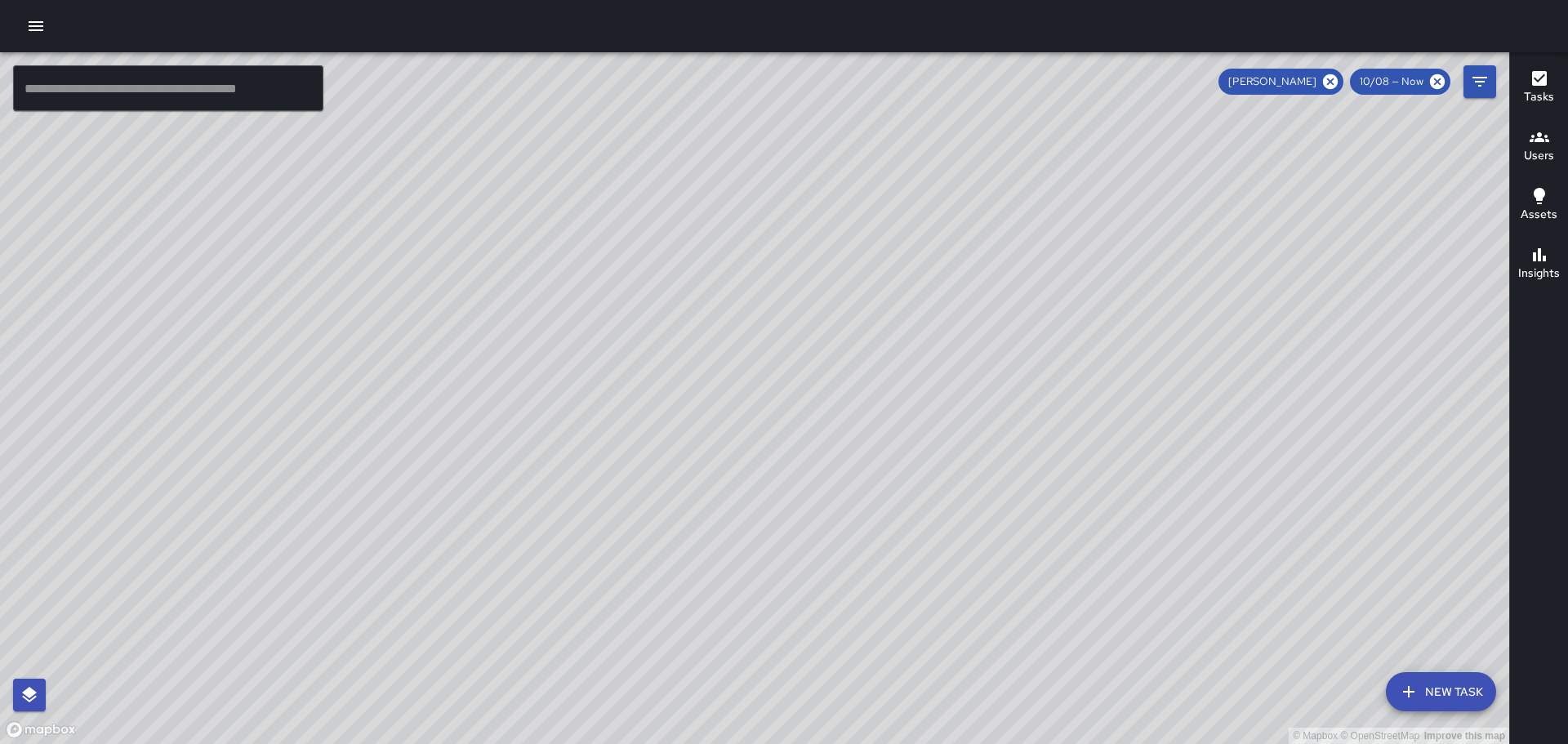
click at [1032, 398] on div "© Mapbox © OpenStreetMap Improve this map" at bounding box center [754, 398] width 1509 height 692
drag, startPoint x: 1091, startPoint y: 391, endPoint x: 983, endPoint y: 314, distance: 132.6
click at [983, 314] on div "© Mapbox © OpenStreetMap Improve this map" at bounding box center [754, 398] width 1509 height 692
drag, startPoint x: 1160, startPoint y: 416, endPoint x: 1145, endPoint y: 398, distance: 23.4
click at [1145, 398] on div "© Mapbox © OpenStreetMap Improve this map" at bounding box center [754, 398] width 1509 height 692
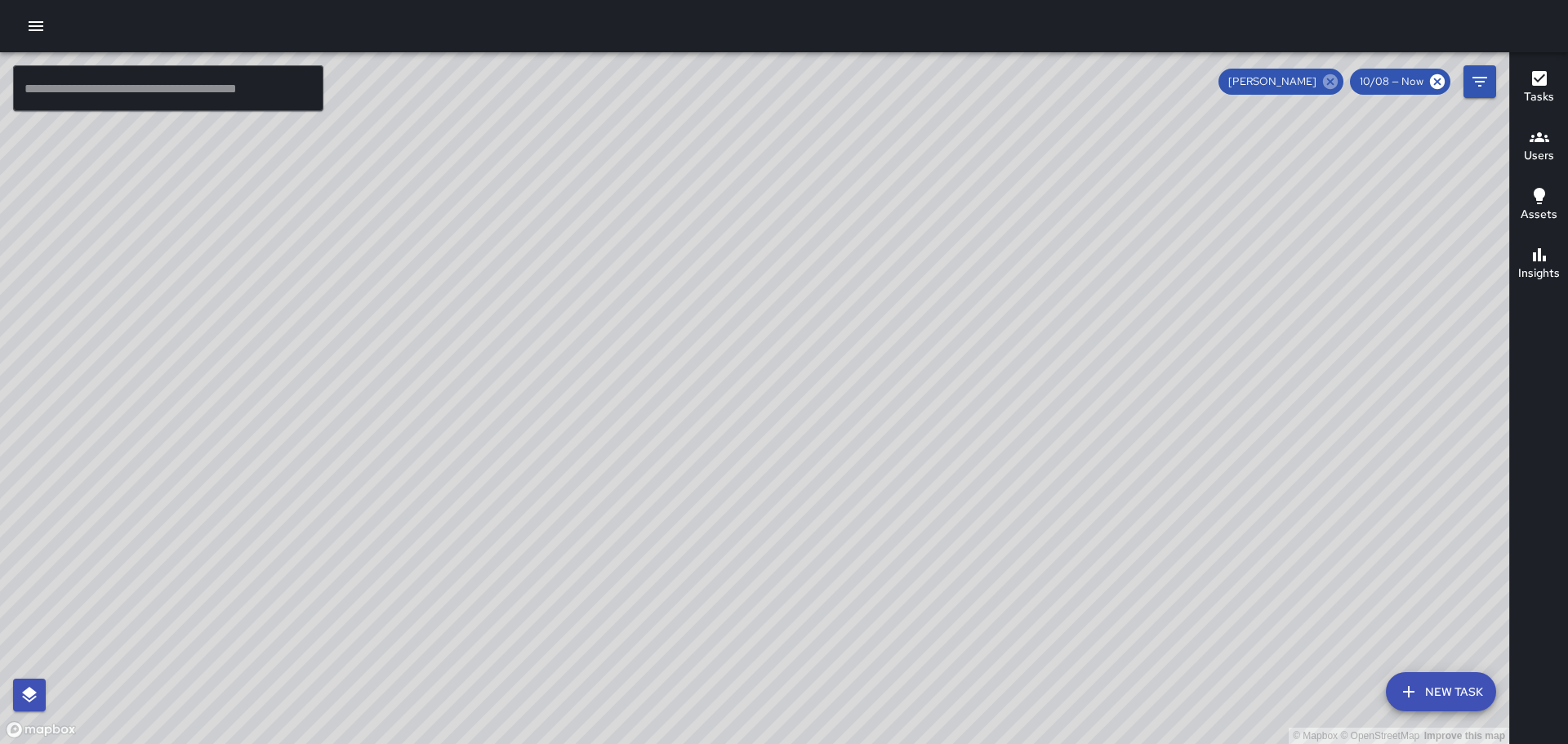
click at [1331, 84] on icon at bounding box center [1330, 81] width 18 height 18
click at [1534, 140] on icon "button" at bounding box center [1539, 137] width 20 height 20
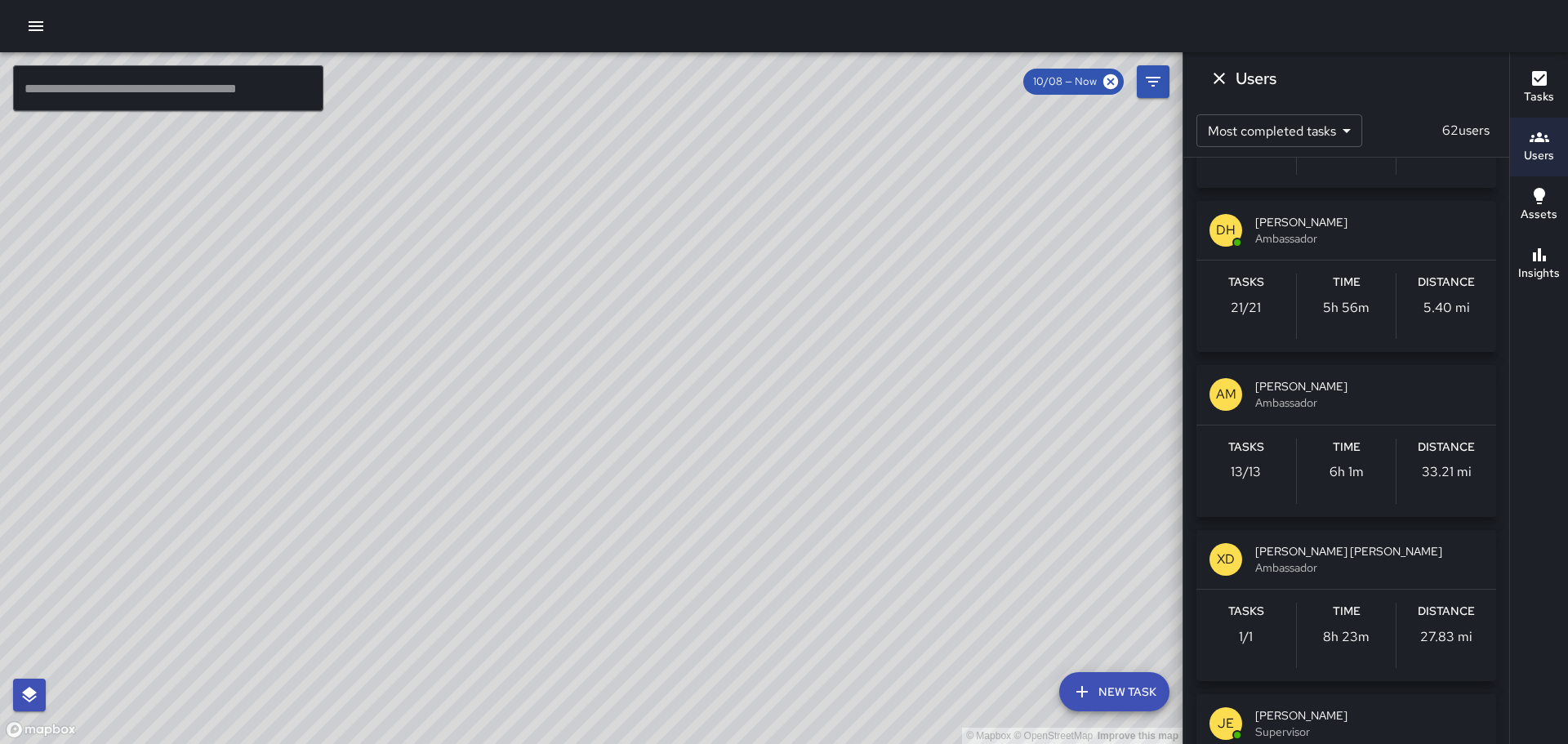
scroll to position [2287, 0]
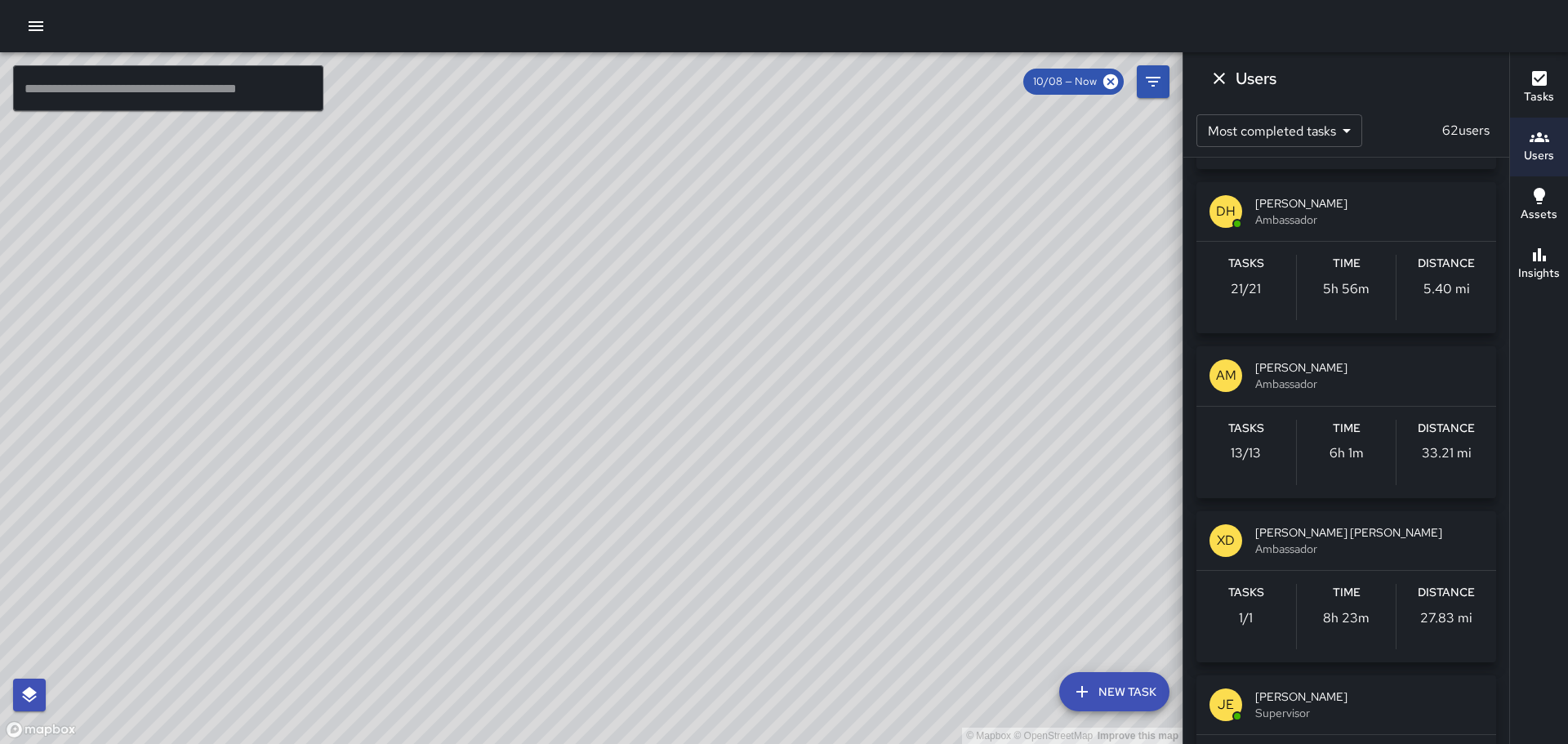
click at [1229, 373] on p "AM" at bounding box center [1227, 376] width 21 height 20
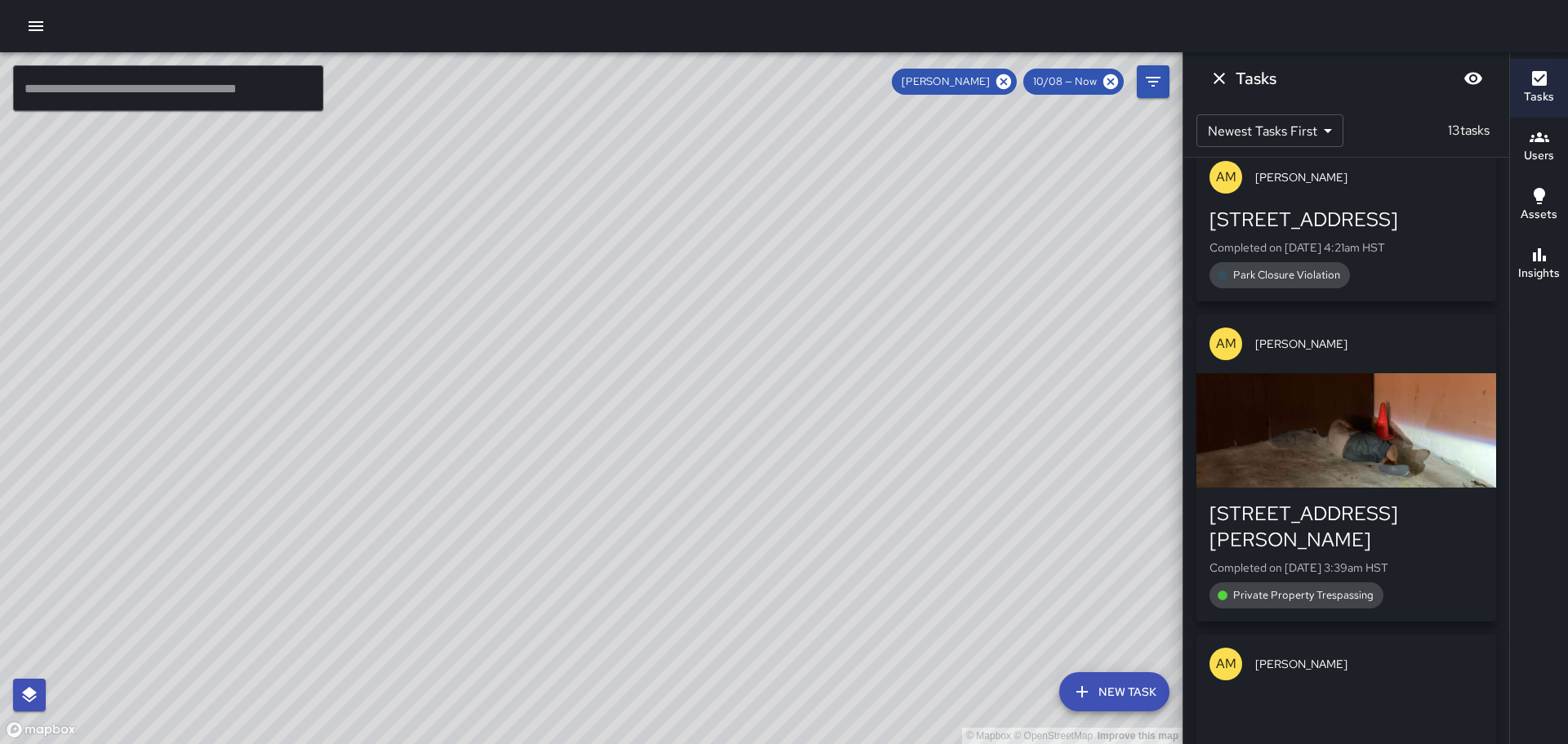
scroll to position [0, 0]
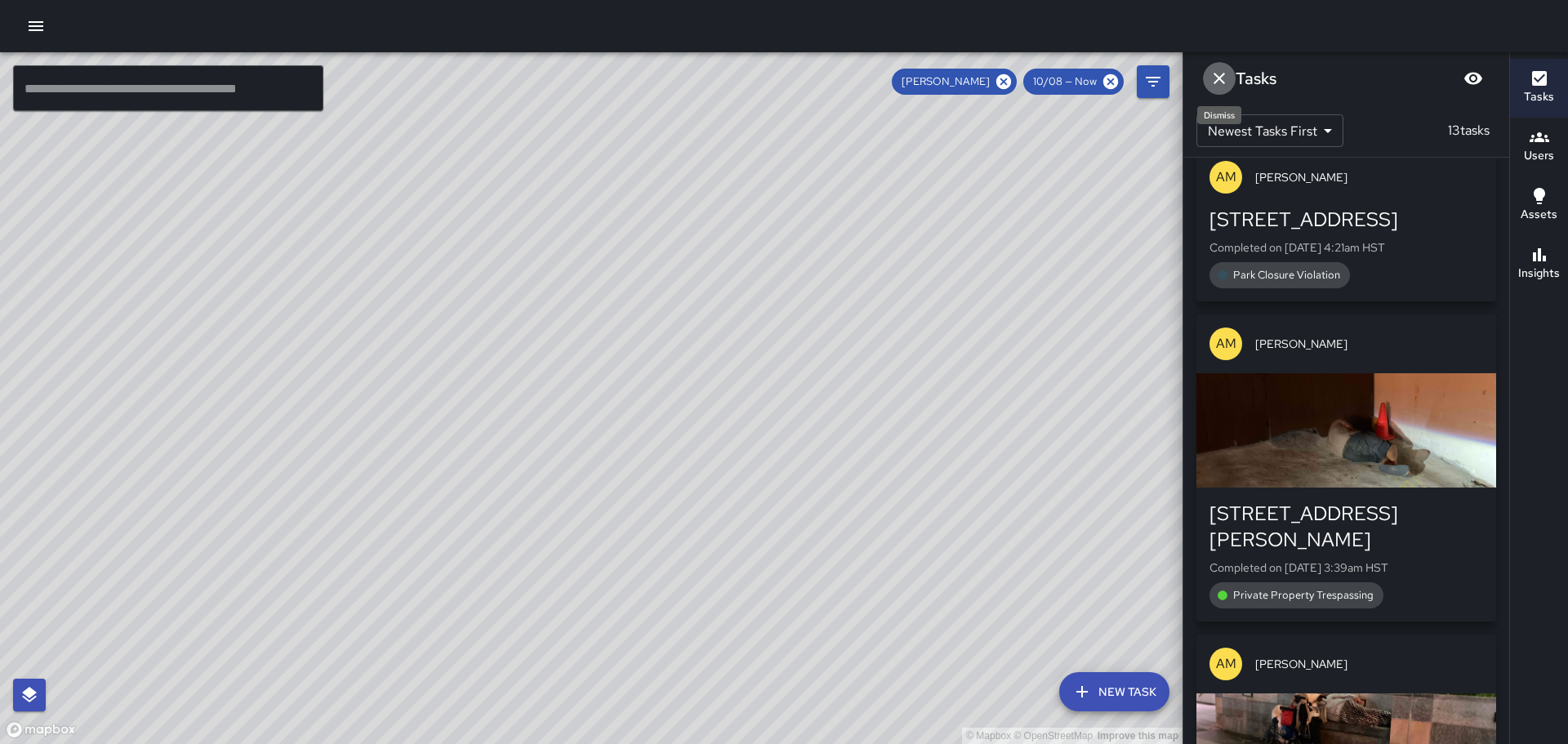
click at [1222, 78] on icon "Dismiss" at bounding box center [1219, 78] width 20 height 20
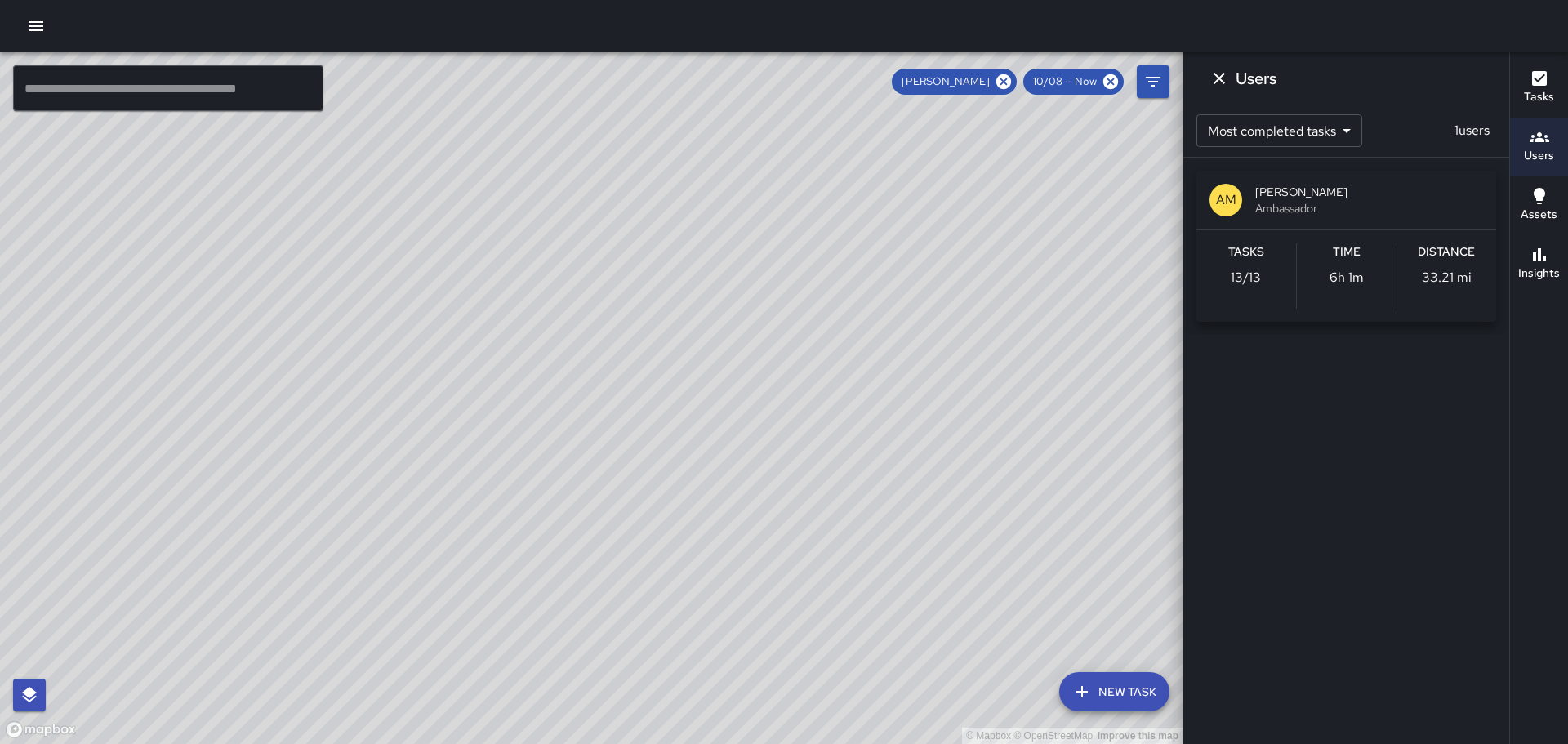
drag, startPoint x: 958, startPoint y: 244, endPoint x: 778, endPoint y: 388, distance: 230.5
click at [778, 388] on div "© Mapbox © OpenStreetMap Improve this map" at bounding box center [591, 398] width 1183 height 692
drag, startPoint x: 836, startPoint y: 325, endPoint x: 763, endPoint y: 301, distance: 76.8
click at [760, 310] on div "© Mapbox © OpenStreetMap Improve this map" at bounding box center [591, 398] width 1183 height 692
drag, startPoint x: 790, startPoint y: 570, endPoint x: 800, endPoint y: 440, distance: 130.4
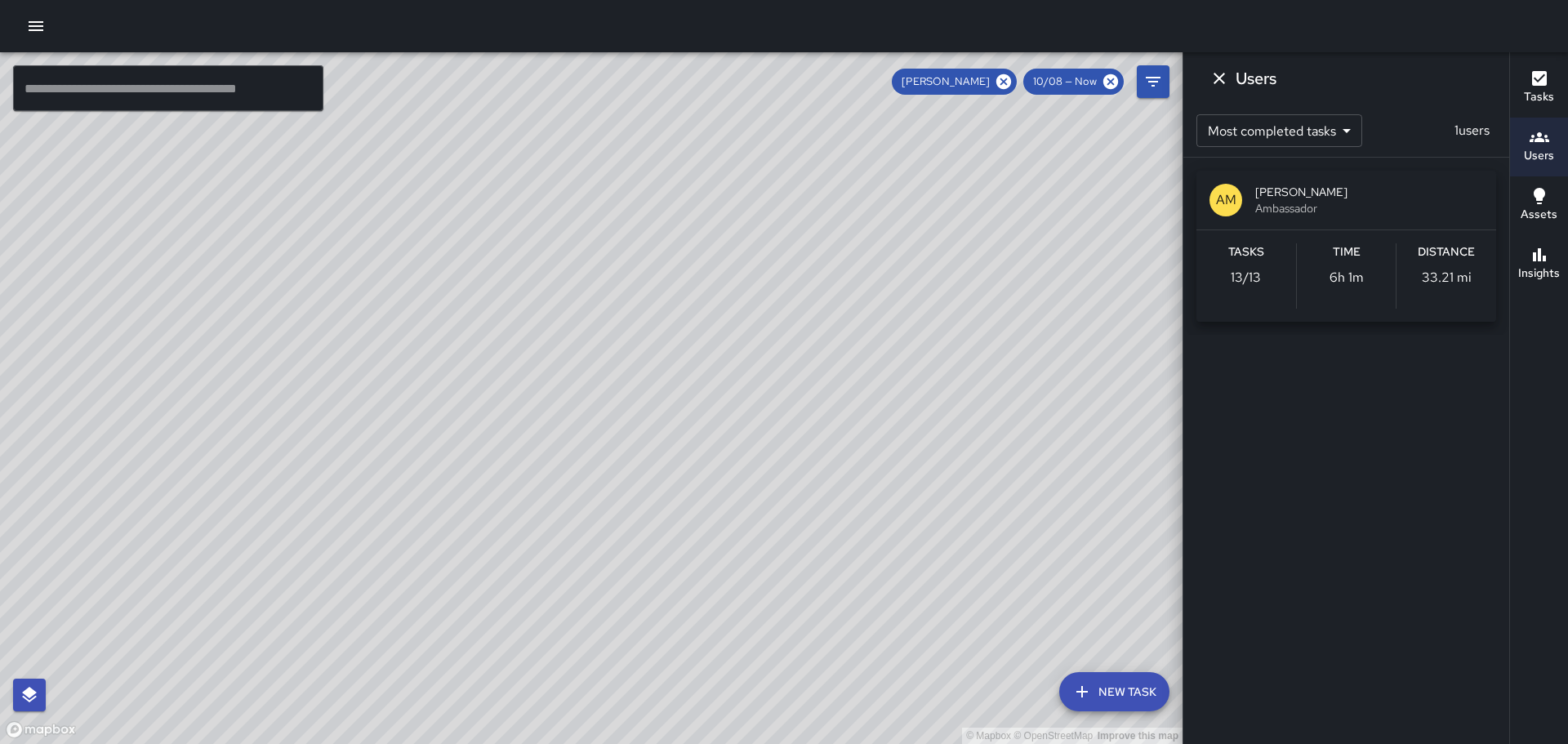
click at [800, 442] on div "© Mapbox © OpenStreetMap Improve this map AM [PERSON_NAME] Ambassador Tasks 13 …" at bounding box center [591, 398] width 1183 height 692
drag, startPoint x: 633, startPoint y: 473, endPoint x: 648, endPoint y: 315, distance: 158.7
click at [648, 316] on div "© Mapbox © OpenStreetMap Improve this map" at bounding box center [591, 398] width 1183 height 692
drag, startPoint x: 700, startPoint y: 485, endPoint x: 669, endPoint y: 301, distance: 186.6
click at [668, 302] on div "© Mapbox © OpenStreetMap Improve this map" at bounding box center [591, 398] width 1183 height 692
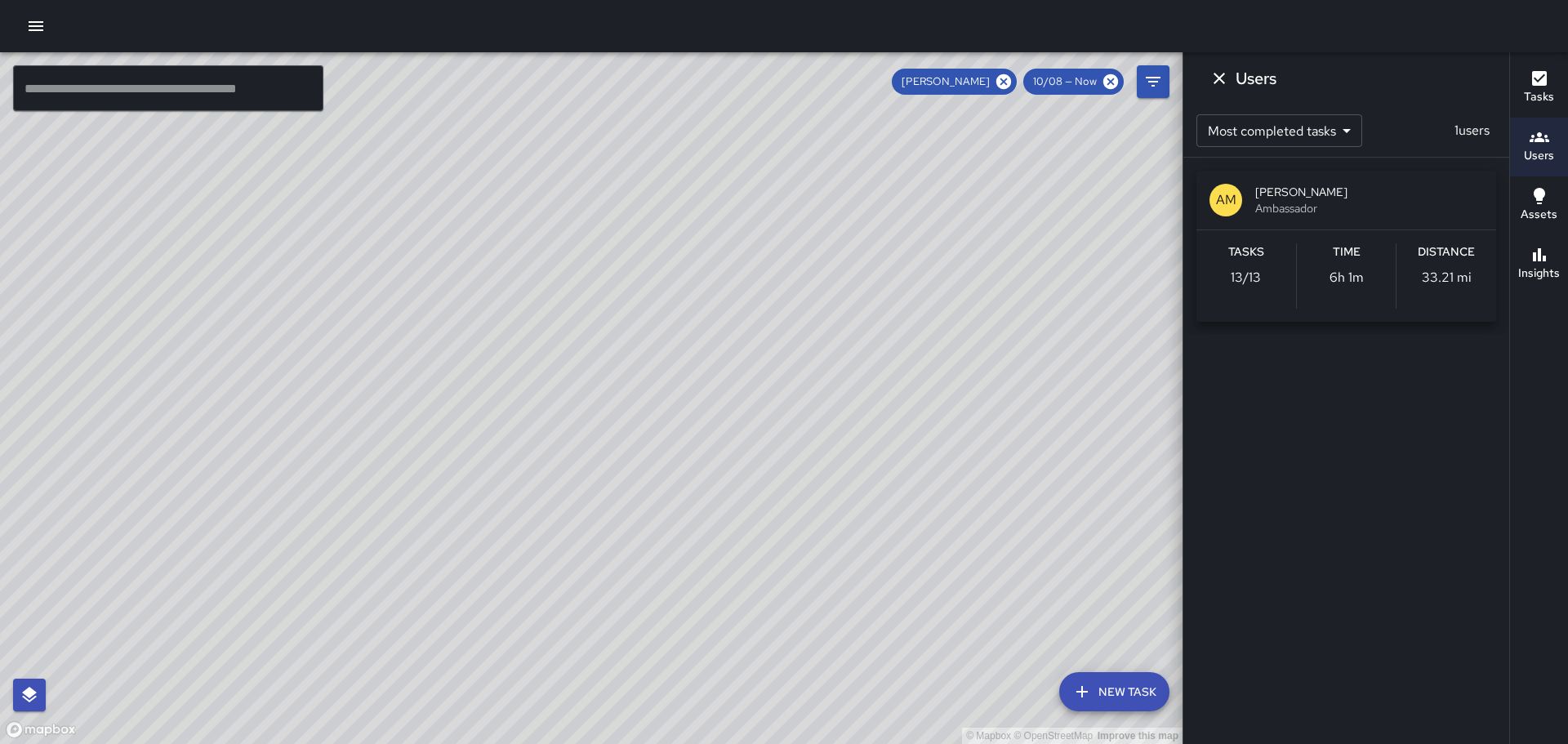
drag, startPoint x: 738, startPoint y: 517, endPoint x: 755, endPoint y: 490, distance: 31.9
click at [755, 490] on div "© Mapbox © OpenStreetMap Improve this map" at bounding box center [591, 398] width 1183 height 692
drag, startPoint x: 694, startPoint y: 321, endPoint x: 767, endPoint y: 418, distance: 121.4
click at [771, 437] on div "© Mapbox © OpenStreetMap Improve this map" at bounding box center [591, 398] width 1183 height 692
drag, startPoint x: 752, startPoint y: 288, endPoint x: 926, endPoint y: 425, distance: 221.5
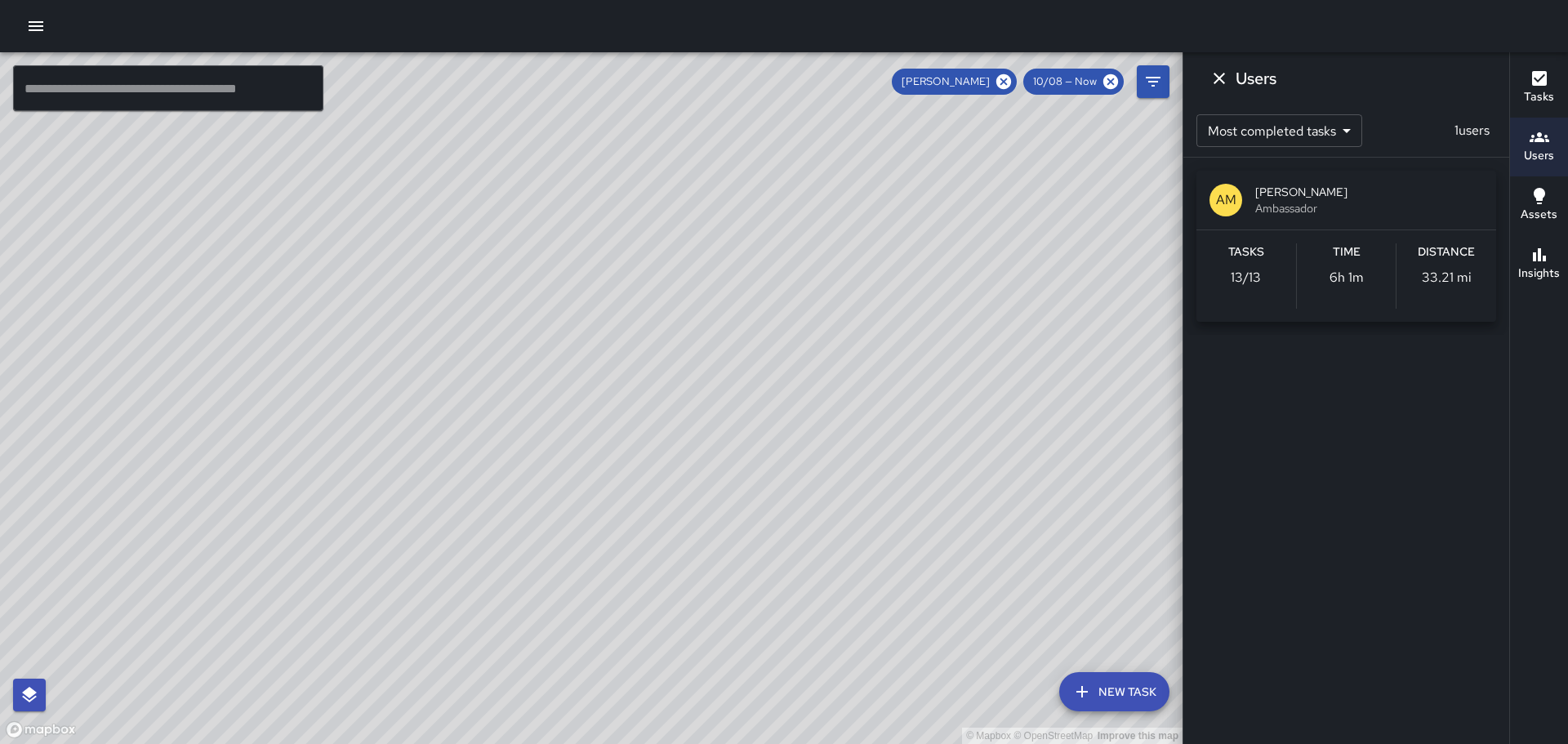
click at [904, 431] on div "© Mapbox © OpenStreetMap Improve this map" at bounding box center [591, 398] width 1183 height 692
drag, startPoint x: 978, startPoint y: 465, endPoint x: 957, endPoint y: 430, distance: 40.8
click at [961, 437] on div "© Mapbox © OpenStreetMap Improve this map" at bounding box center [591, 398] width 1183 height 692
drag, startPoint x: 843, startPoint y: 279, endPoint x: 746, endPoint y: 430, distance: 179.5
click at [747, 430] on div "© Mapbox © OpenStreetMap Improve this map" at bounding box center [591, 398] width 1183 height 692
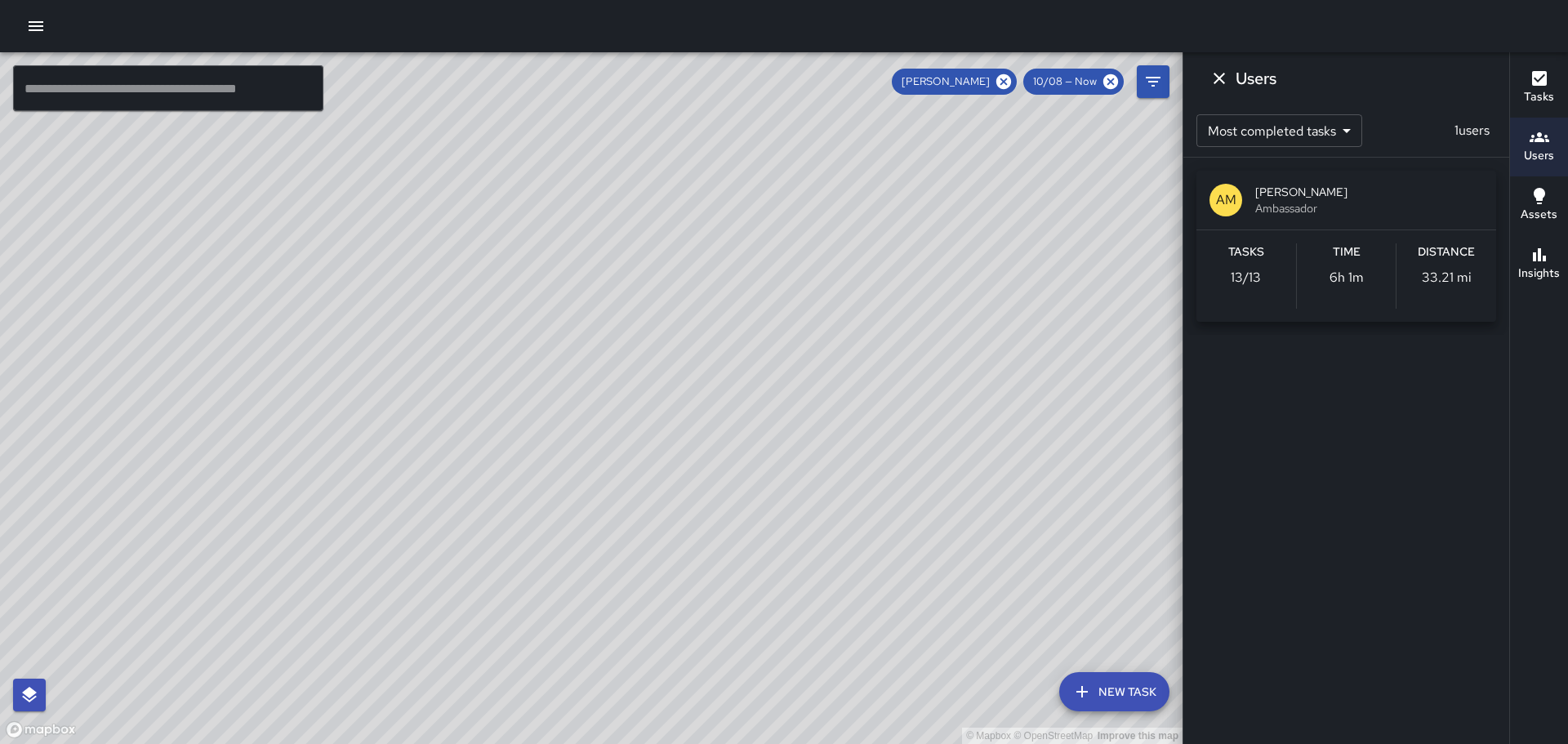
drag, startPoint x: 797, startPoint y: 294, endPoint x: 842, endPoint y: 456, distance: 168.1
click at [839, 475] on div "© Mapbox © OpenStreetMap Improve this map" at bounding box center [591, 398] width 1183 height 692
drag, startPoint x: 824, startPoint y: 400, endPoint x: 763, endPoint y: 311, distance: 107.9
click at [769, 347] on div "© Mapbox © OpenStreetMap Improve this map" at bounding box center [591, 398] width 1183 height 692
drag, startPoint x: 853, startPoint y: 469, endPoint x: 848, endPoint y: 204, distance: 265.0
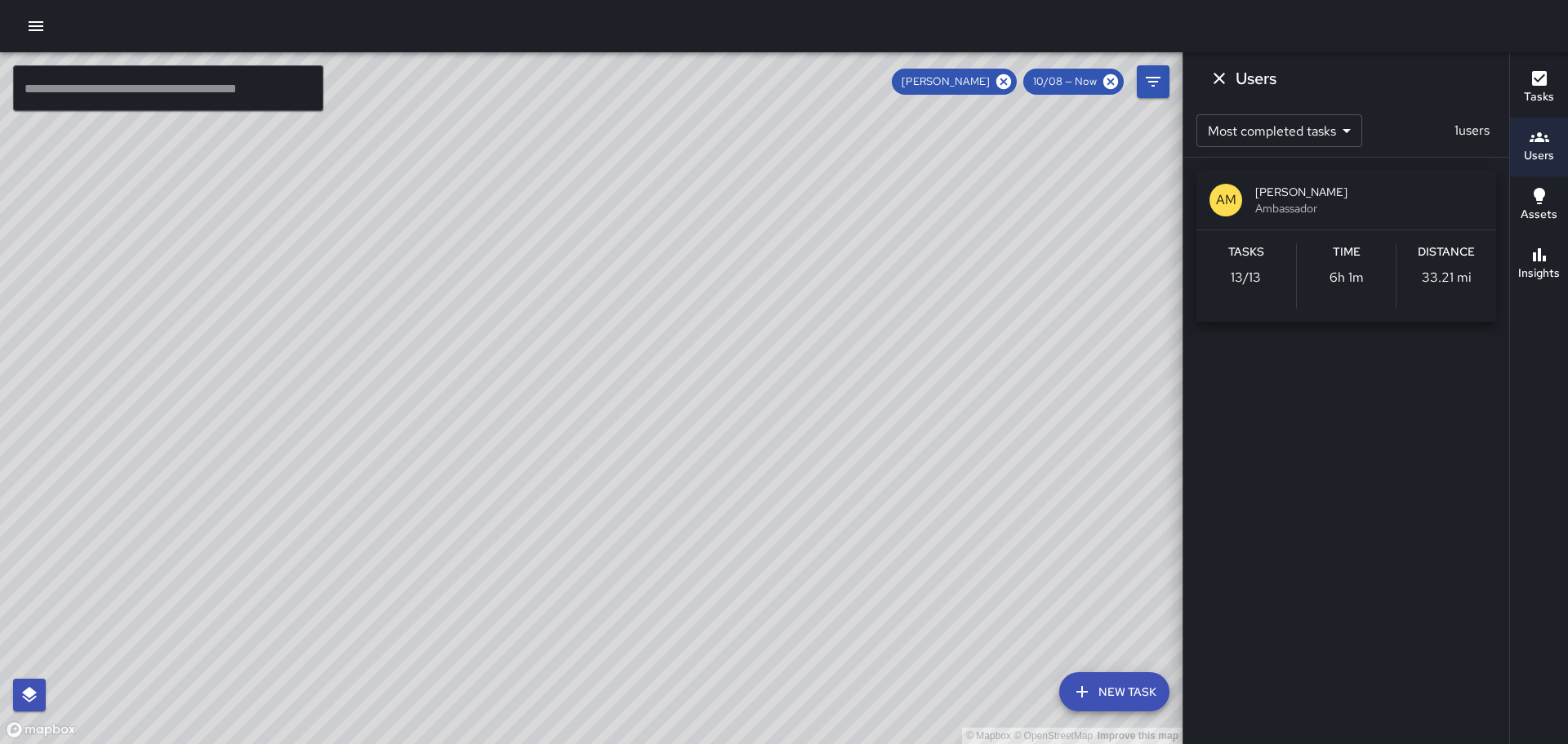
click at [829, 216] on div "© Mapbox © OpenStreetMap Improve this map" at bounding box center [591, 398] width 1183 height 692
drag, startPoint x: 892, startPoint y: 349, endPoint x: 873, endPoint y: 204, distance: 146.2
click at [861, 171] on div "© Mapbox © OpenStreetMap Improve this map" at bounding box center [591, 398] width 1183 height 692
click at [1004, 89] on icon at bounding box center [1003, 81] width 15 height 15
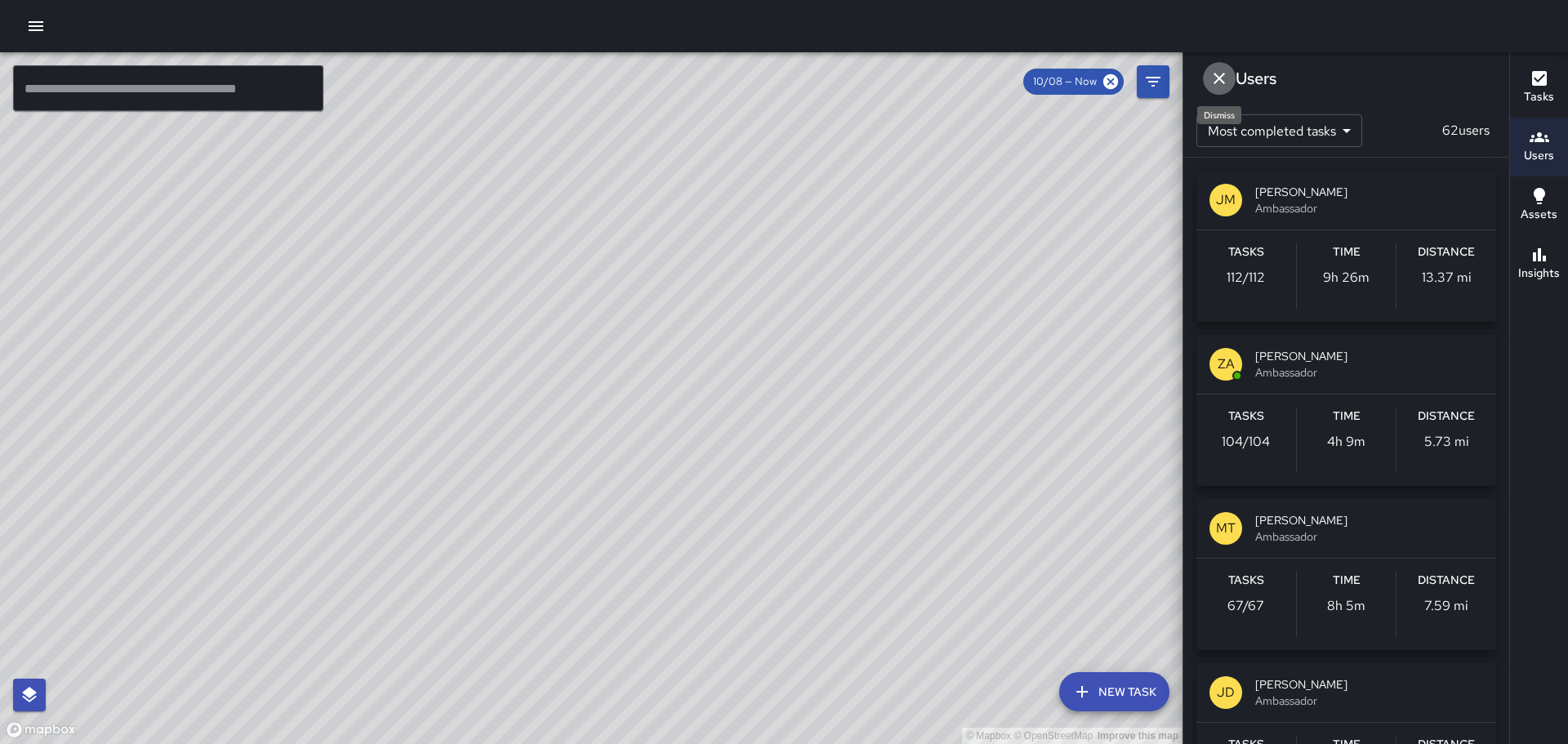
click at [1218, 81] on icon "Dismiss" at bounding box center [1219, 78] width 11 height 11
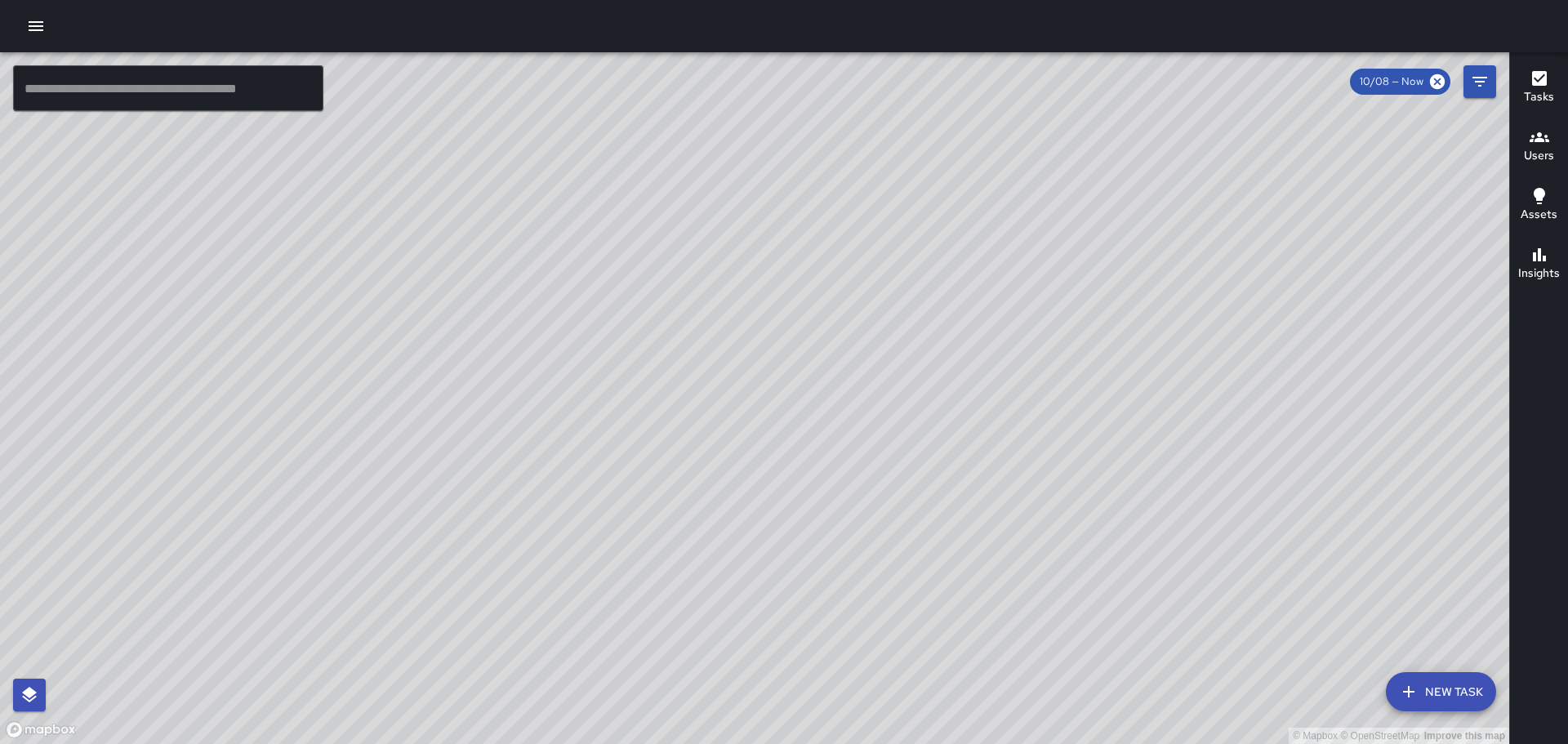
drag, startPoint x: 955, startPoint y: 266, endPoint x: 941, endPoint y: 414, distance: 148.7
click at [933, 424] on div "© Mapbox © OpenStreetMap Improve this map" at bounding box center [754, 398] width 1509 height 692
drag, startPoint x: 984, startPoint y: 323, endPoint x: 981, endPoint y: 390, distance: 67.1
click at [981, 390] on div "© Mapbox © OpenStreetMap Improve this map" at bounding box center [754, 398] width 1509 height 692
drag, startPoint x: 590, startPoint y: 252, endPoint x: 755, endPoint y: 446, distance: 254.7
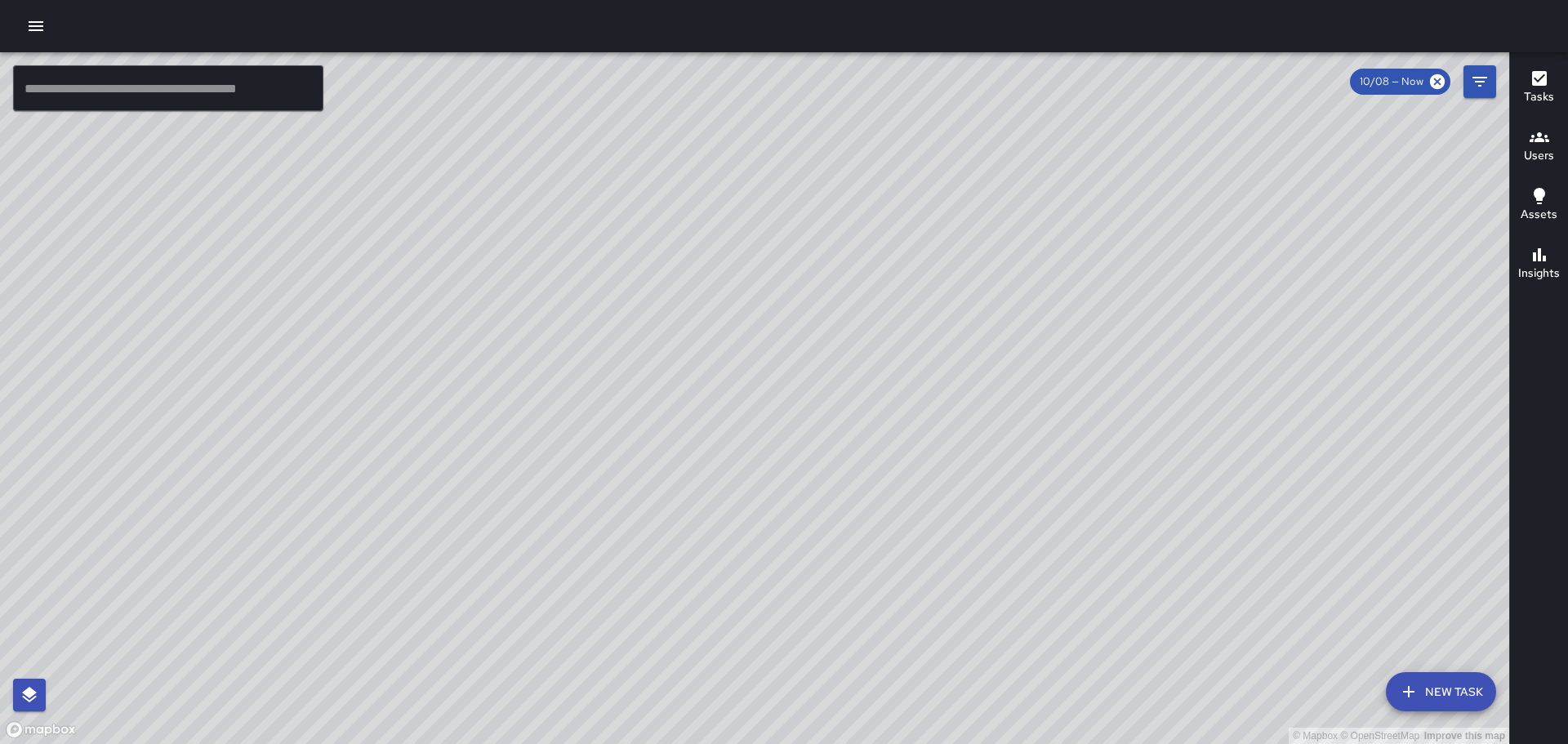
click at [755, 446] on div "© Mapbox © OpenStreetMap Improve this map" at bounding box center [754, 398] width 1509 height 692
drag, startPoint x: 651, startPoint y: 238, endPoint x: 733, endPoint y: 403, distance: 184.3
click at [729, 413] on div "© Mapbox © OpenStreetMap Improve this map" at bounding box center [754, 398] width 1509 height 692
drag, startPoint x: 700, startPoint y: 412, endPoint x: 731, endPoint y: 320, distance: 97.1
click at [741, 314] on div "© Mapbox © OpenStreetMap Improve this map" at bounding box center [754, 398] width 1509 height 692
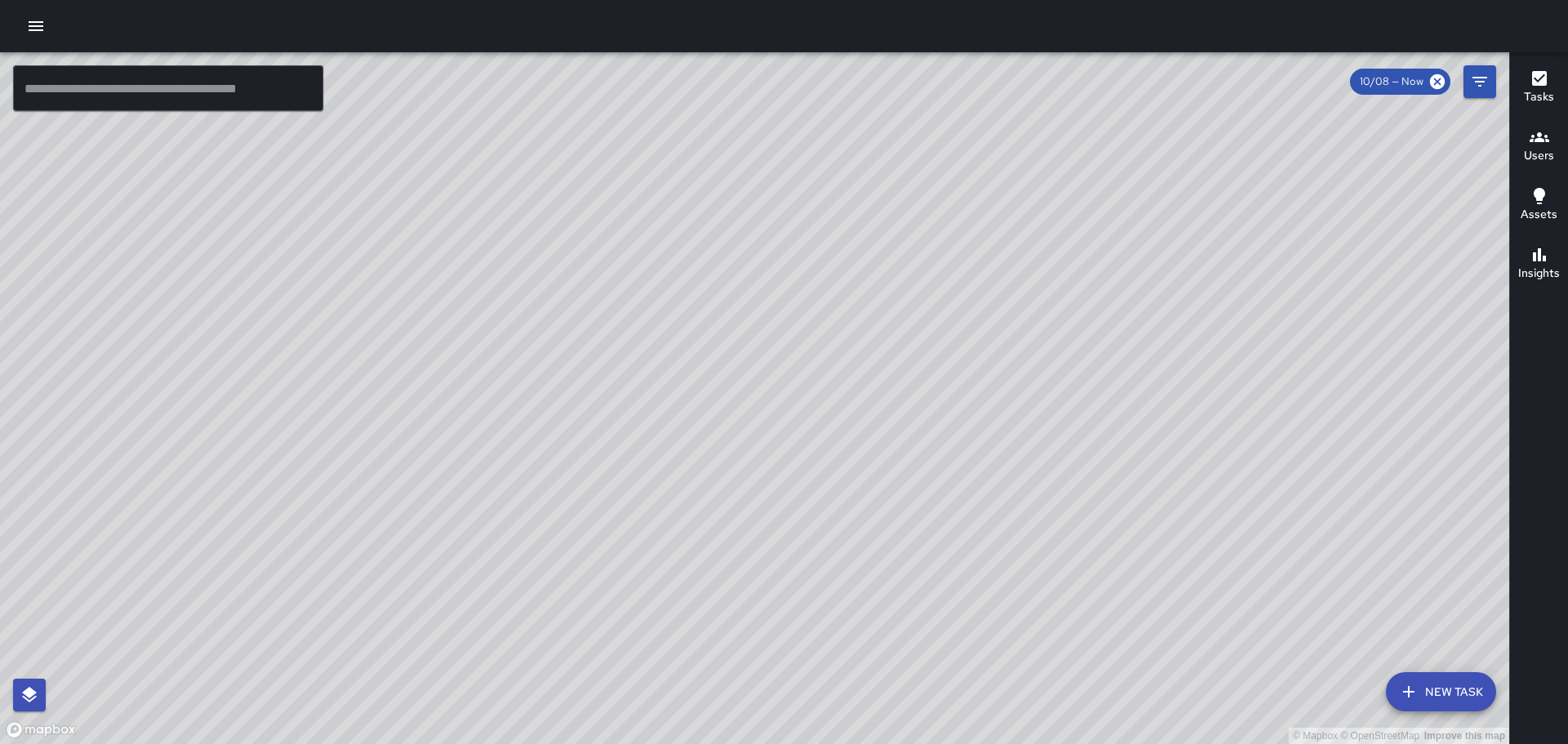
drag, startPoint x: 267, startPoint y: 343, endPoint x: 585, endPoint y: 480, distance: 346.3
click at [585, 485] on div "© Mapbox © OpenStreetMap Improve this map" at bounding box center [754, 398] width 1509 height 692
drag, startPoint x: 974, startPoint y: 354, endPoint x: 867, endPoint y: 288, distance: 125.7
click at [875, 294] on div "© Mapbox © OpenStreetMap Improve this map" at bounding box center [754, 398] width 1509 height 692
